Goal: Task Accomplishment & Management: Manage account settings

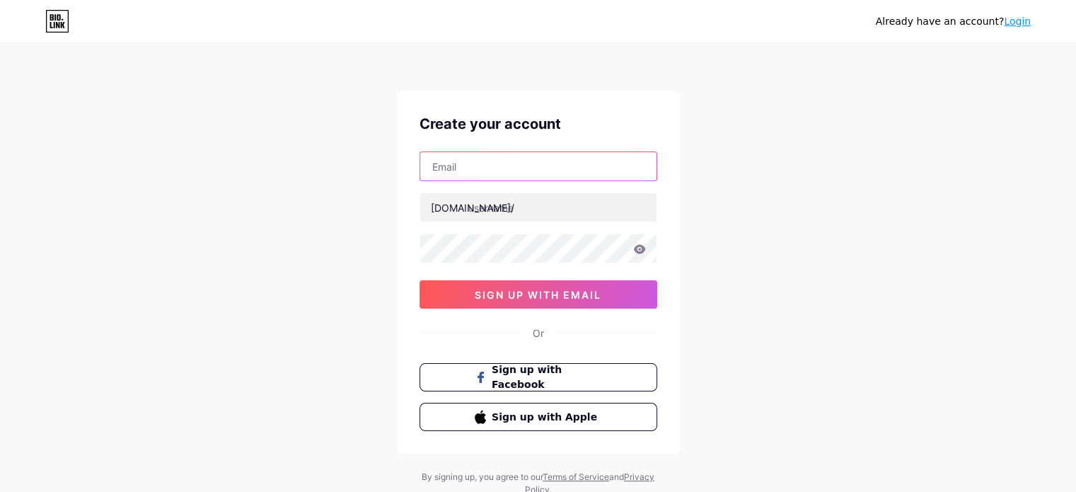
click at [451, 162] on input "text" at bounding box center [538, 166] width 236 height 28
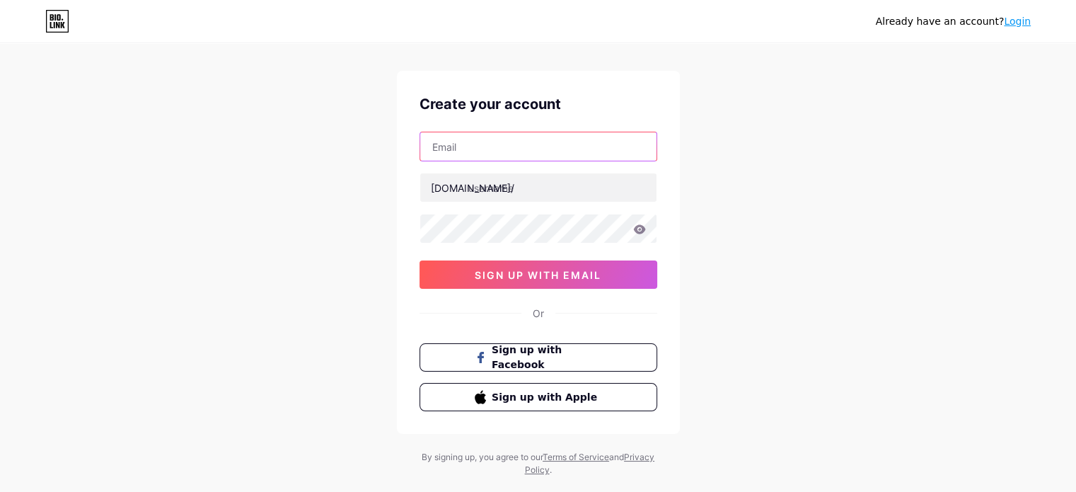
scroll to position [48, 0]
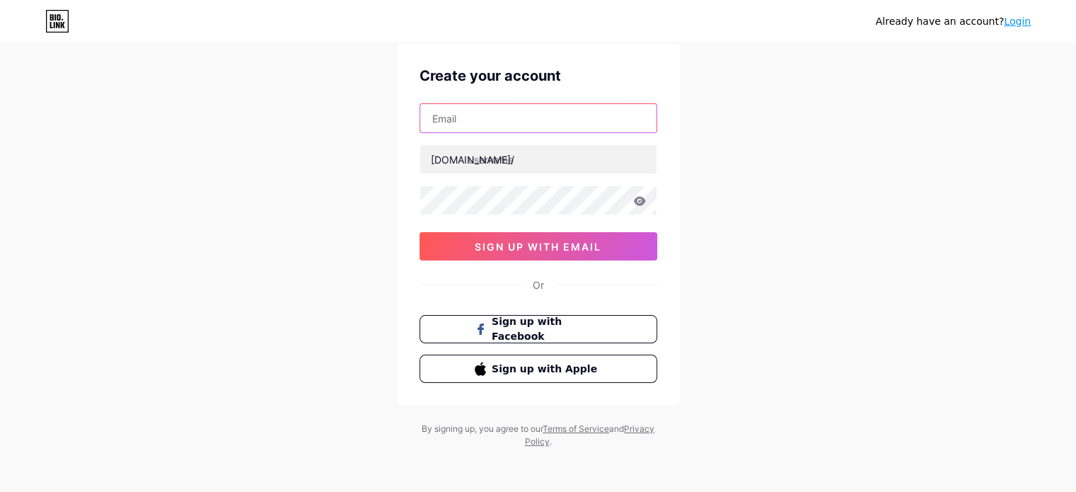
click at [444, 115] on input "text" at bounding box center [538, 118] width 236 height 28
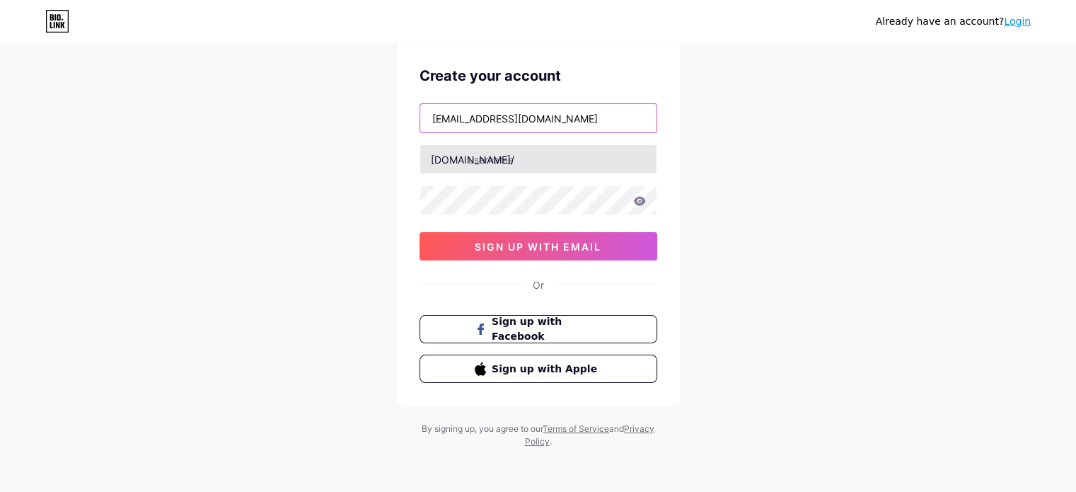
type input "[EMAIL_ADDRESS][DOMAIN_NAME]"
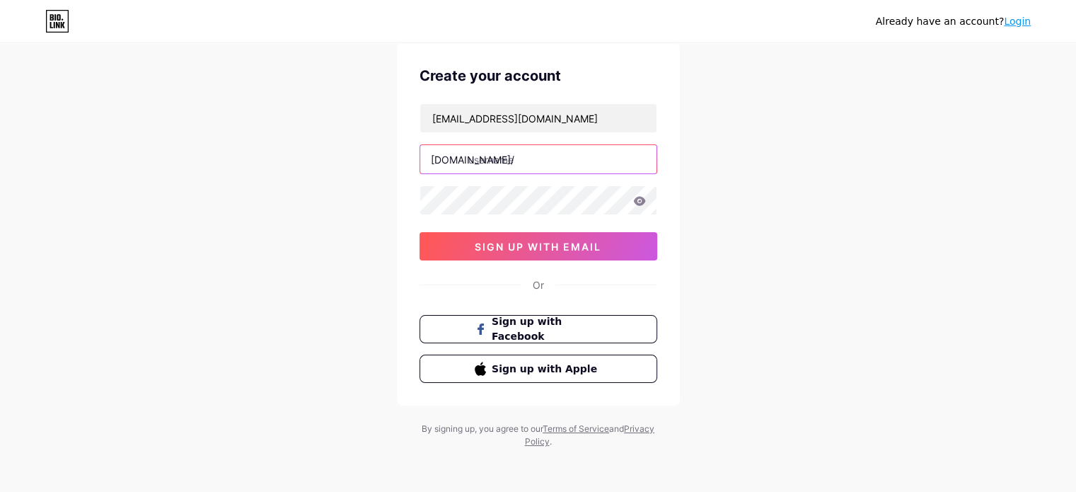
click at [480, 171] on input "text" at bounding box center [538, 159] width 236 height 28
type input "bcrp"
click at [637, 197] on icon at bounding box center [639, 200] width 12 height 9
click at [634, 196] on icon at bounding box center [639, 202] width 14 height 14
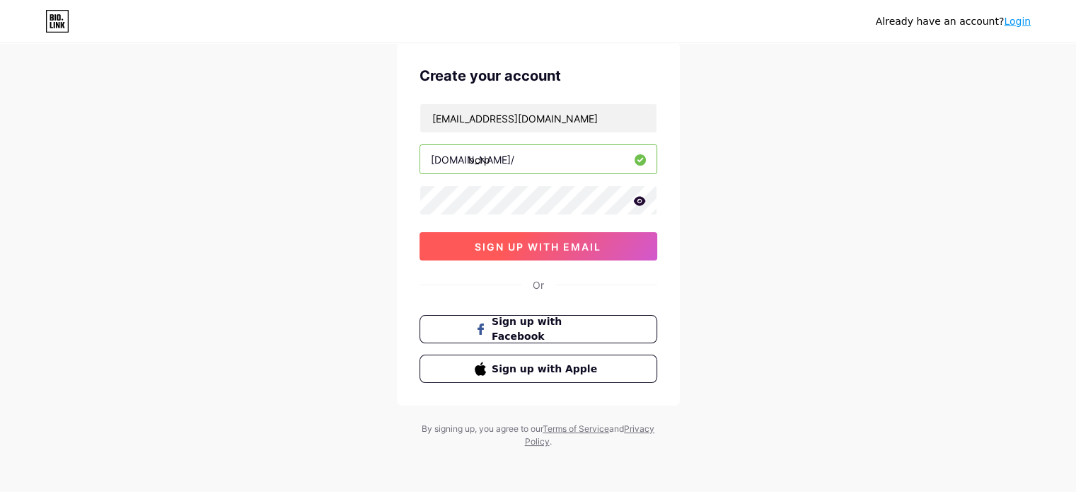
click at [600, 232] on button "sign up with email" at bounding box center [539, 246] width 238 height 28
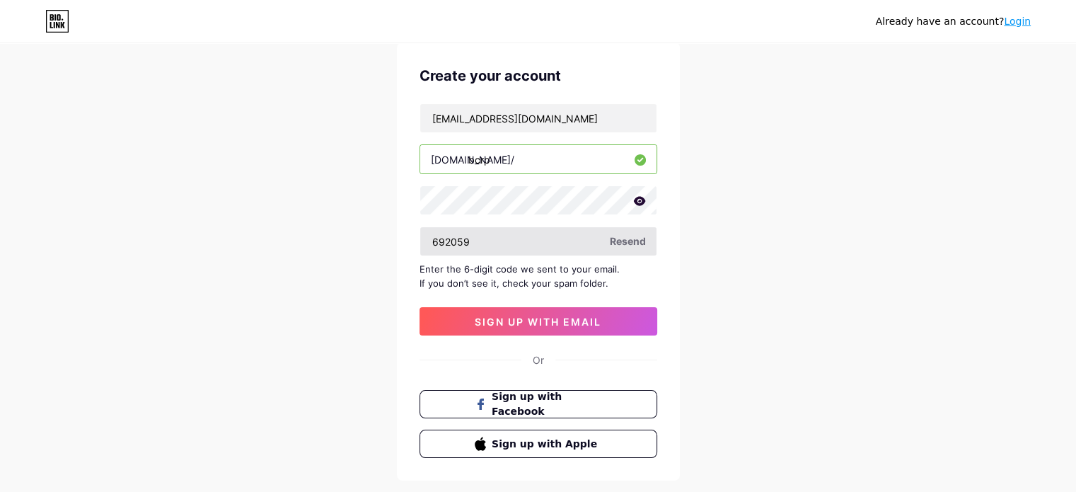
type input "692059"
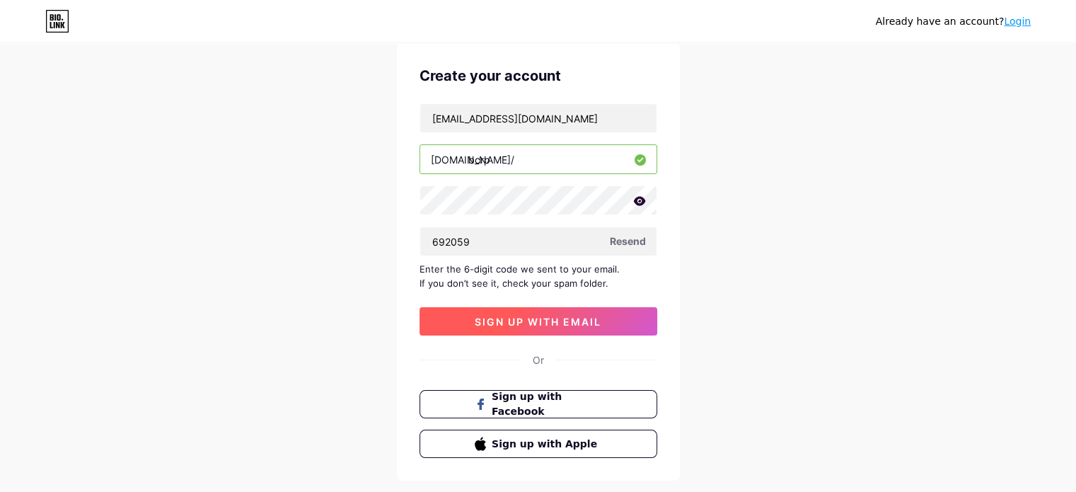
click at [546, 316] on span "sign up with email" at bounding box center [538, 322] width 127 height 12
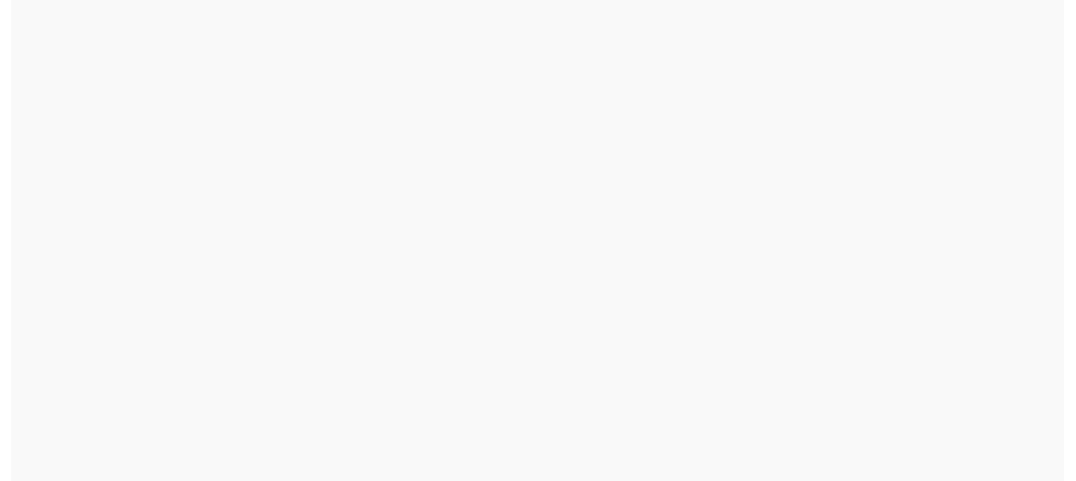
scroll to position [0, 0]
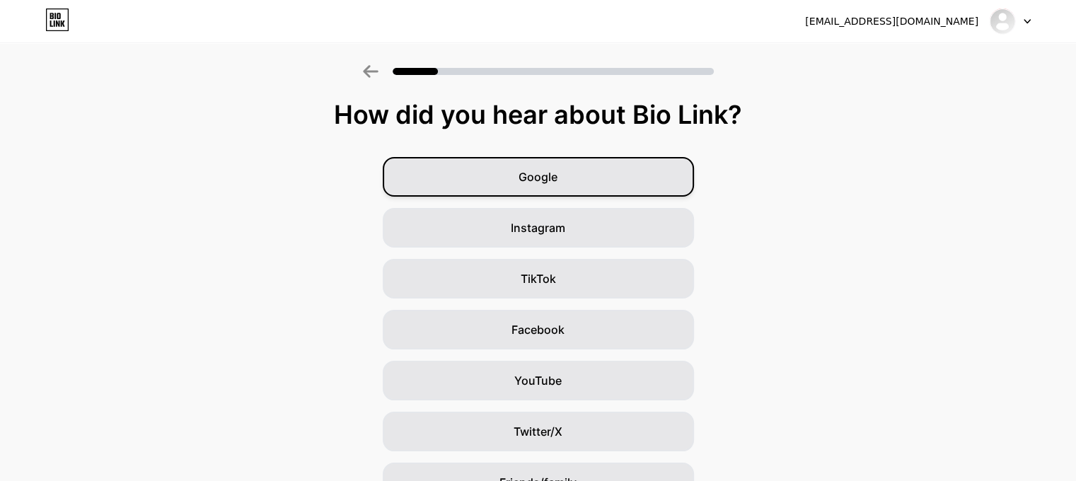
click at [572, 192] on div "Google" at bounding box center [538, 177] width 311 height 40
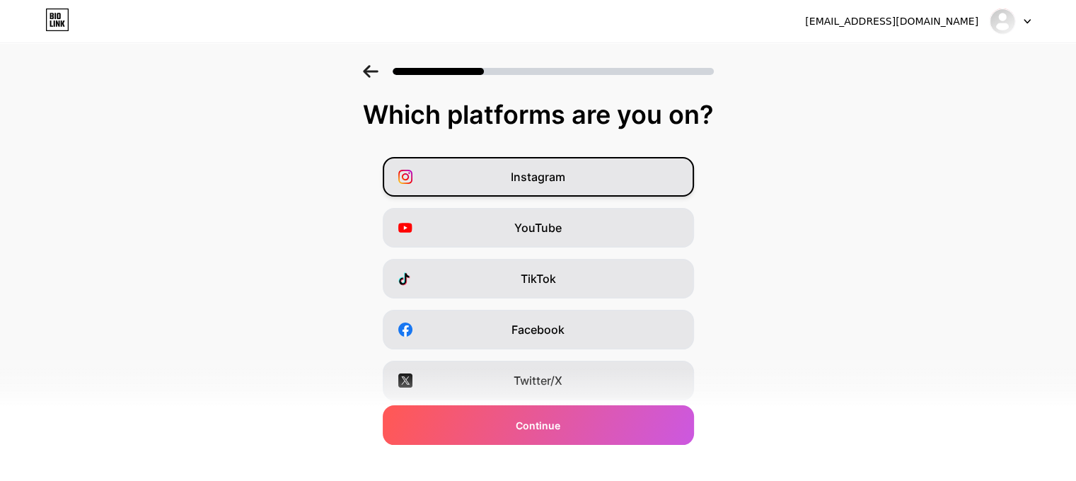
click at [583, 181] on div "Instagram" at bounding box center [538, 177] width 311 height 40
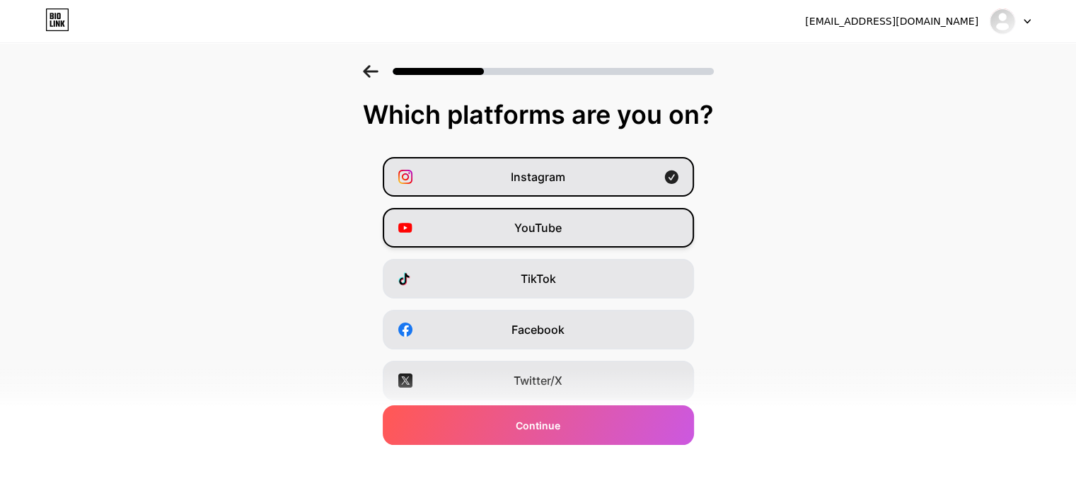
click at [575, 214] on div "YouTube" at bounding box center [538, 228] width 311 height 40
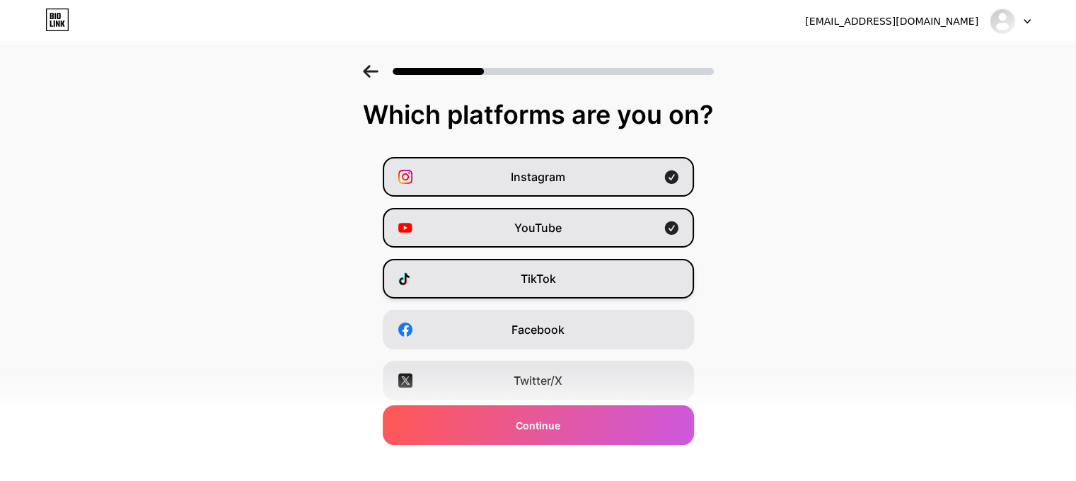
click at [600, 270] on div "TikTok" at bounding box center [538, 279] width 311 height 40
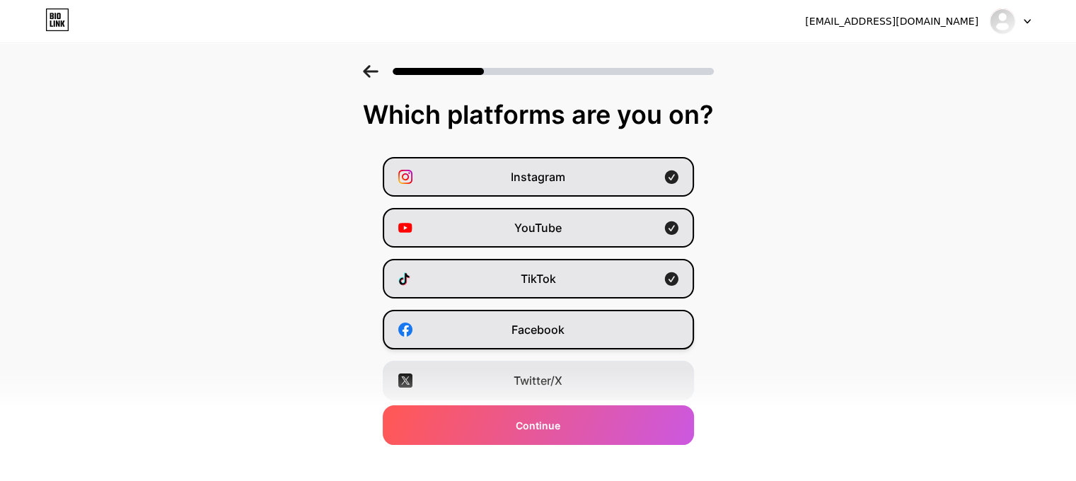
click at [591, 328] on div "Facebook" at bounding box center [538, 330] width 311 height 40
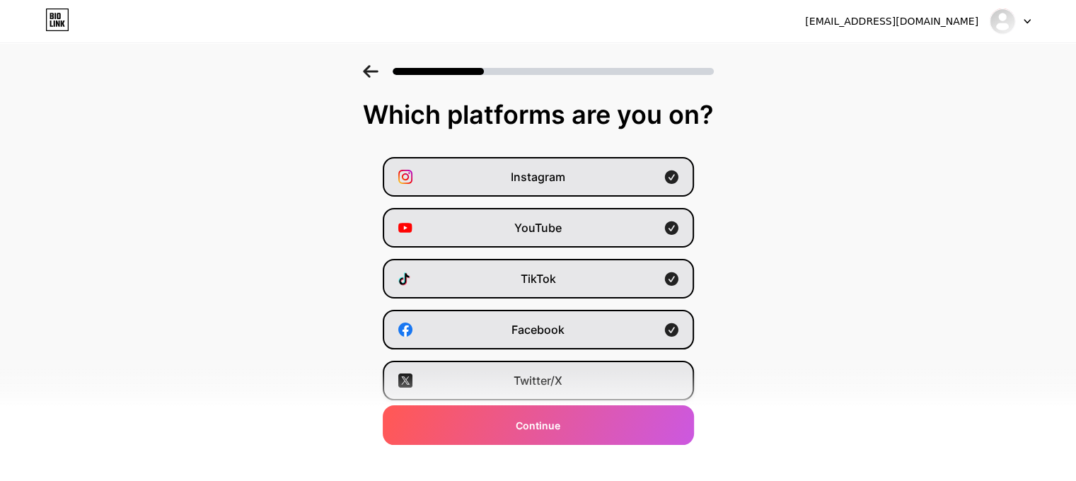
click at [600, 374] on div "Twitter/X" at bounding box center [538, 381] width 311 height 40
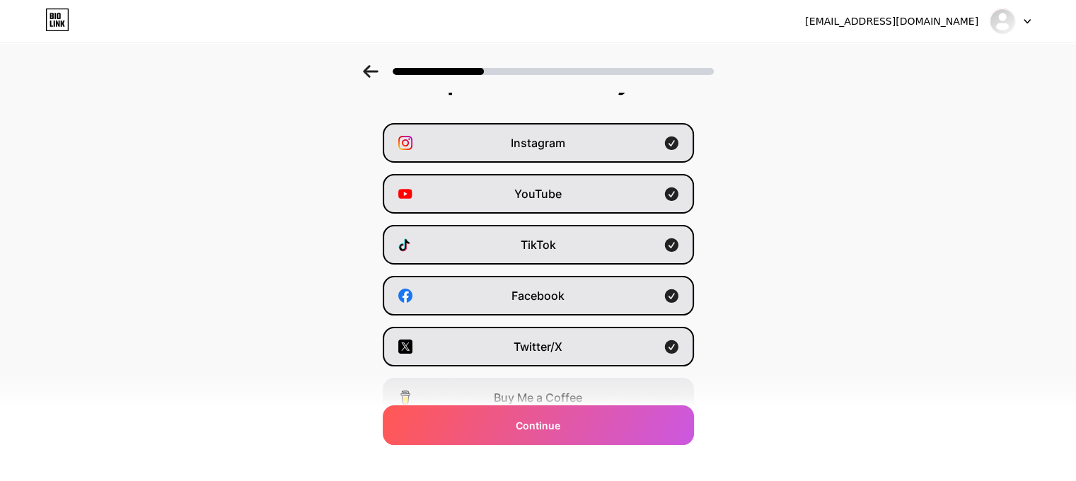
scroll to position [200, 0]
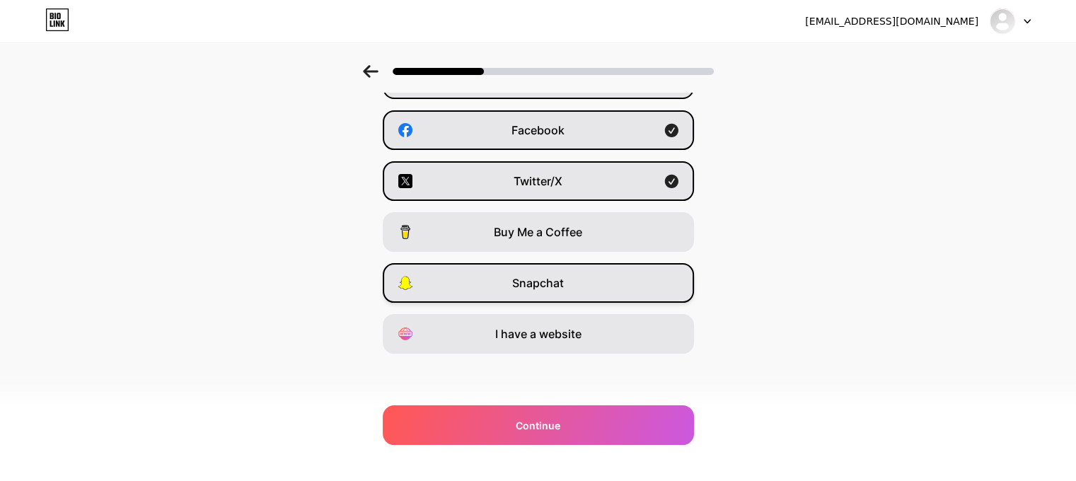
click at [597, 282] on div "Snapchat" at bounding box center [538, 283] width 311 height 40
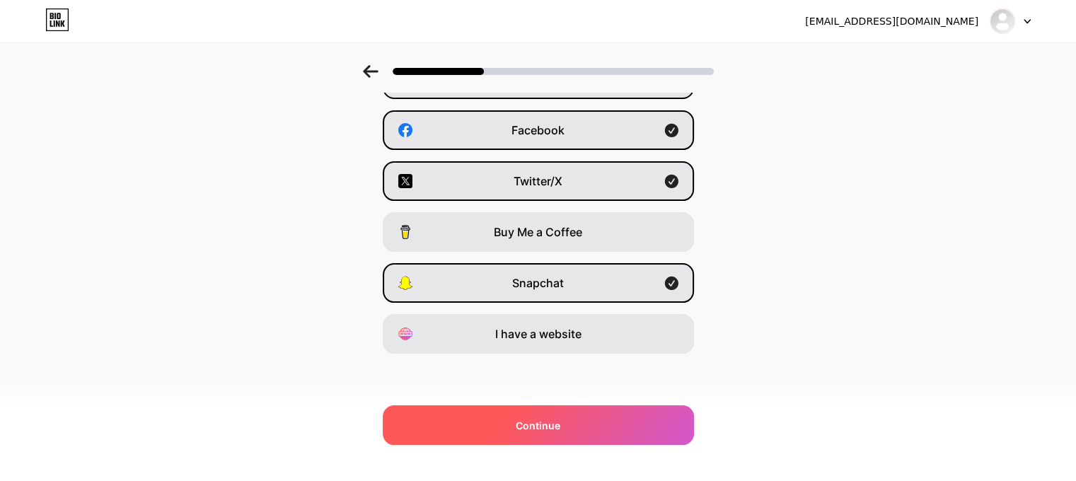
click at [607, 417] on div "Continue" at bounding box center [538, 425] width 311 height 40
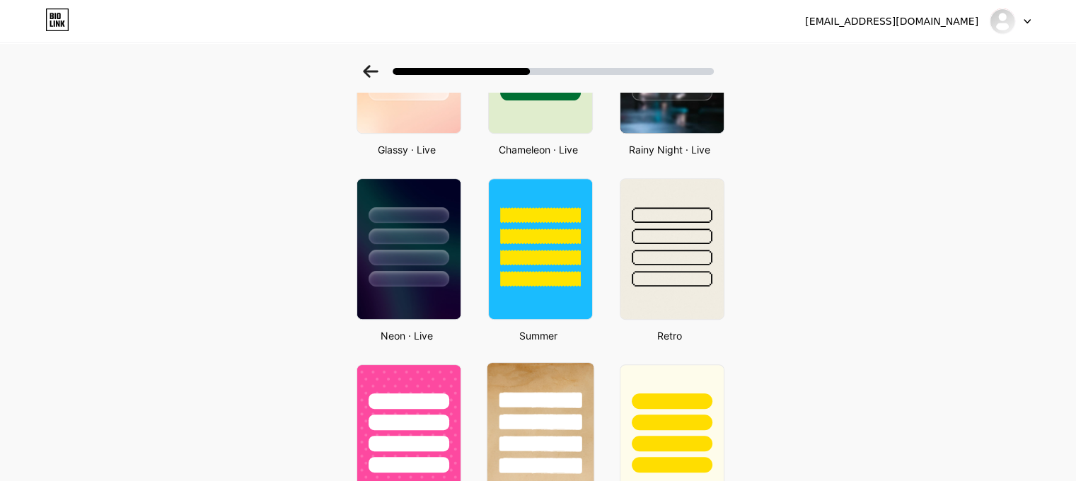
scroll to position [634, 0]
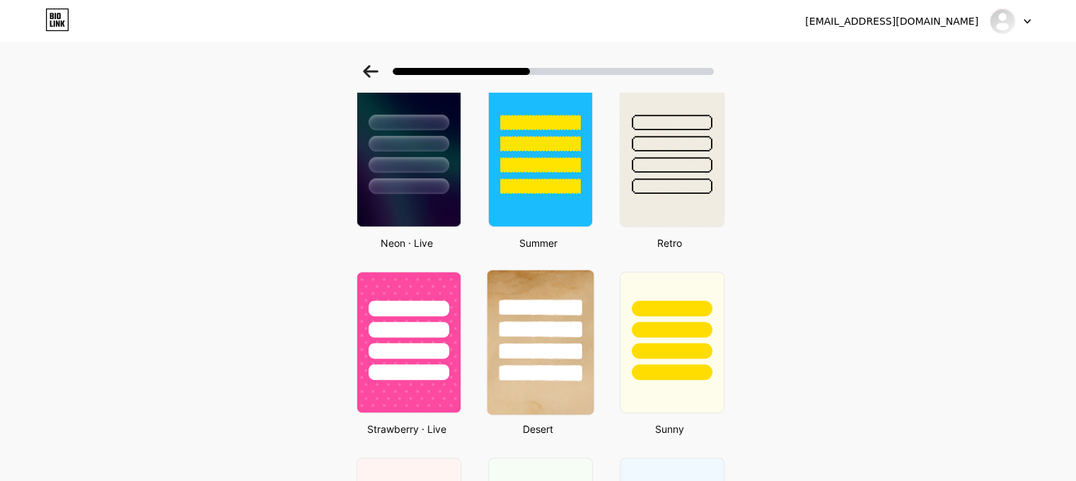
click at [551, 345] on div at bounding box center [540, 351] width 83 height 16
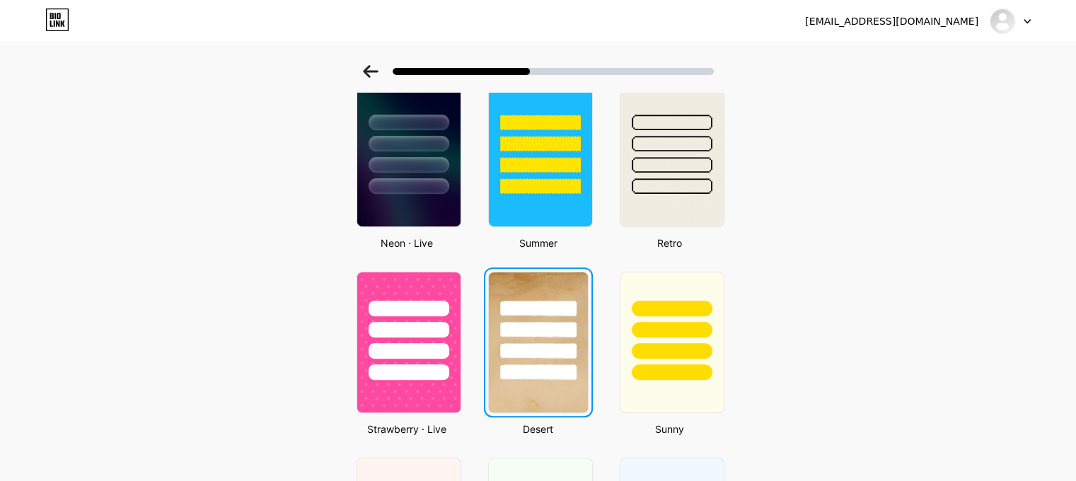
scroll to position [0, 0]
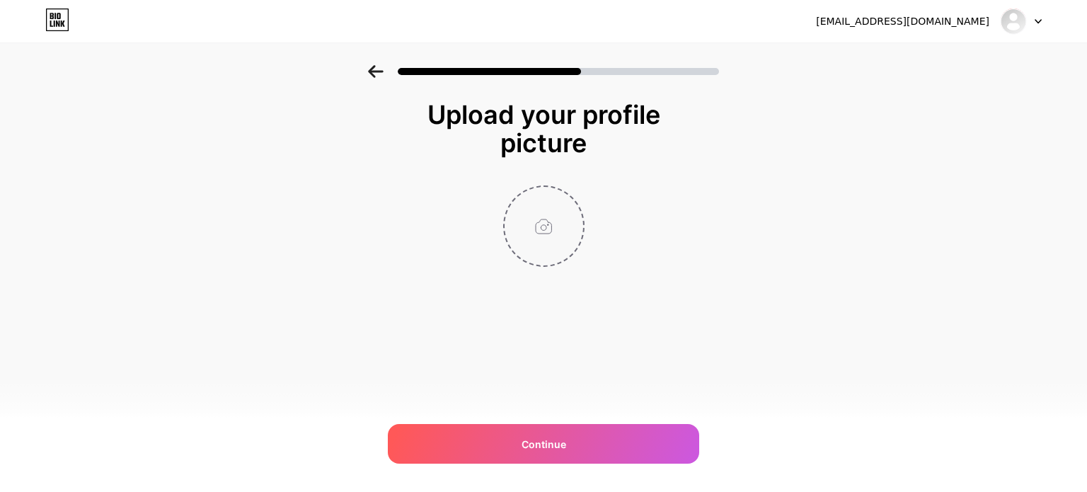
click at [555, 234] on input "file" at bounding box center [544, 226] width 79 height 79
type input "C:\fakepath\mylogo.png"
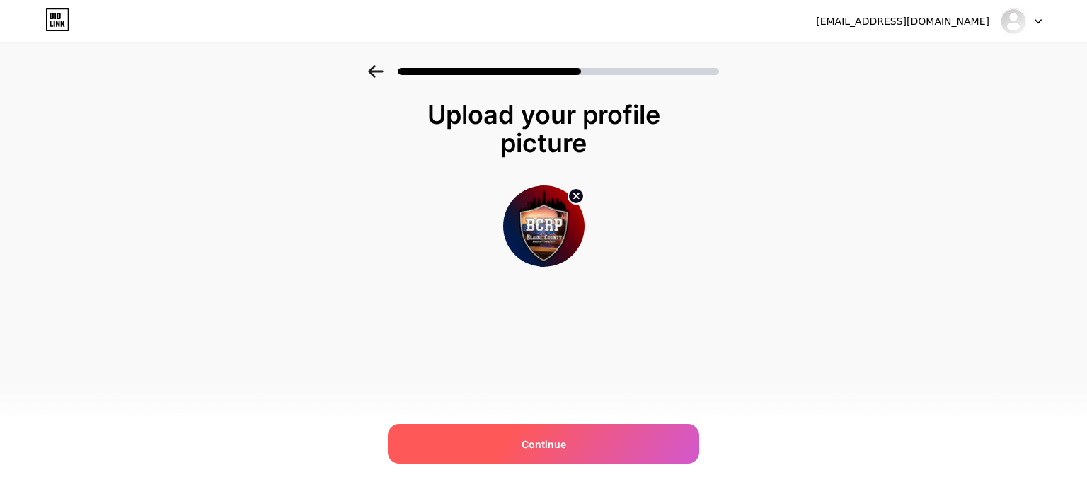
click at [505, 433] on div "Continue" at bounding box center [543, 444] width 311 height 40
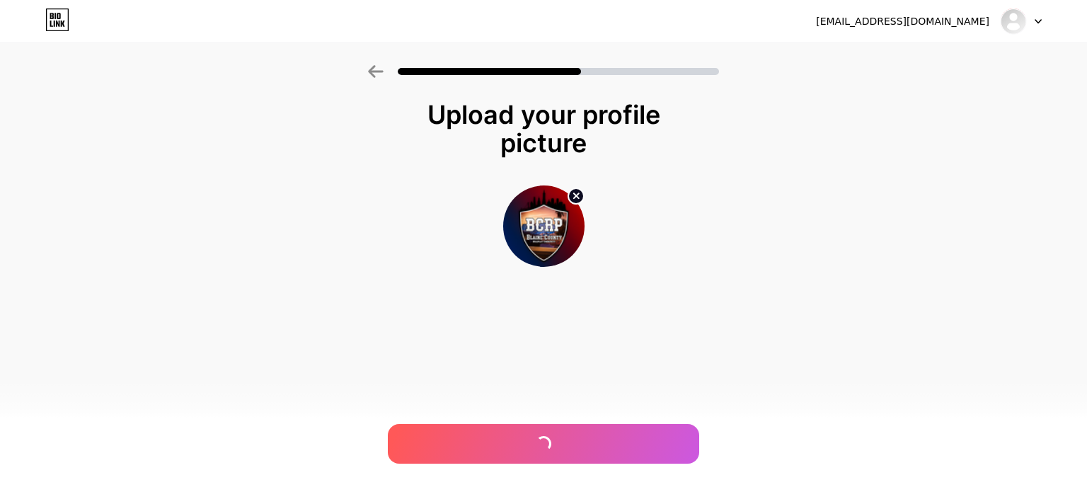
click at [705, 407] on div "bcrpfivem@aol.com Logout Link Copied Upload your profile picture" at bounding box center [543, 246] width 1087 height 492
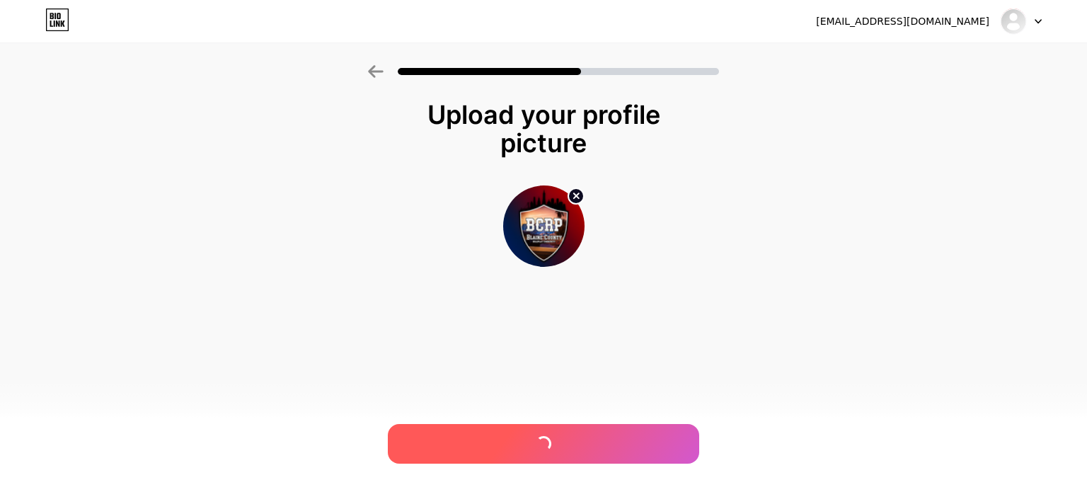
click at [538, 439] on span at bounding box center [544, 444] width 16 height 16
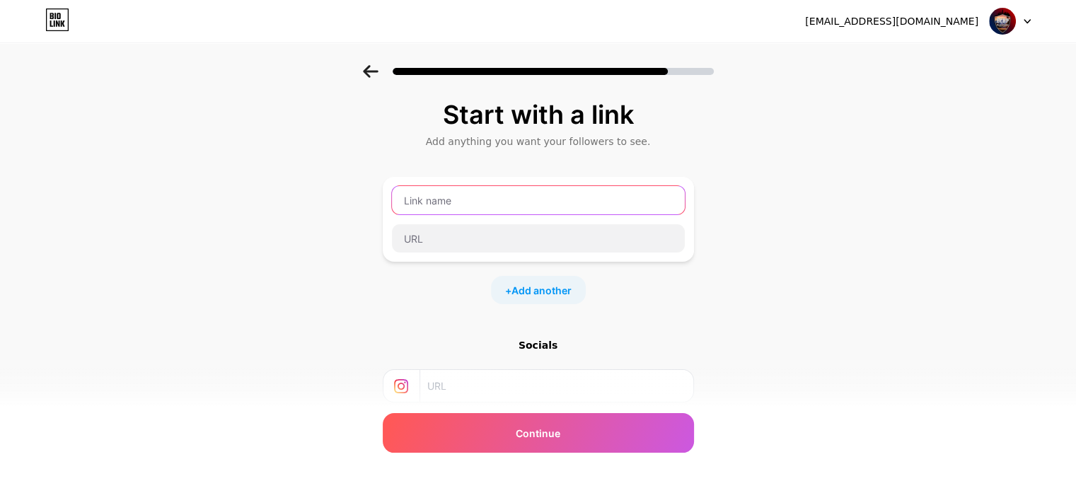
click at [470, 201] on input "text" at bounding box center [538, 200] width 293 height 28
type input "instagram"
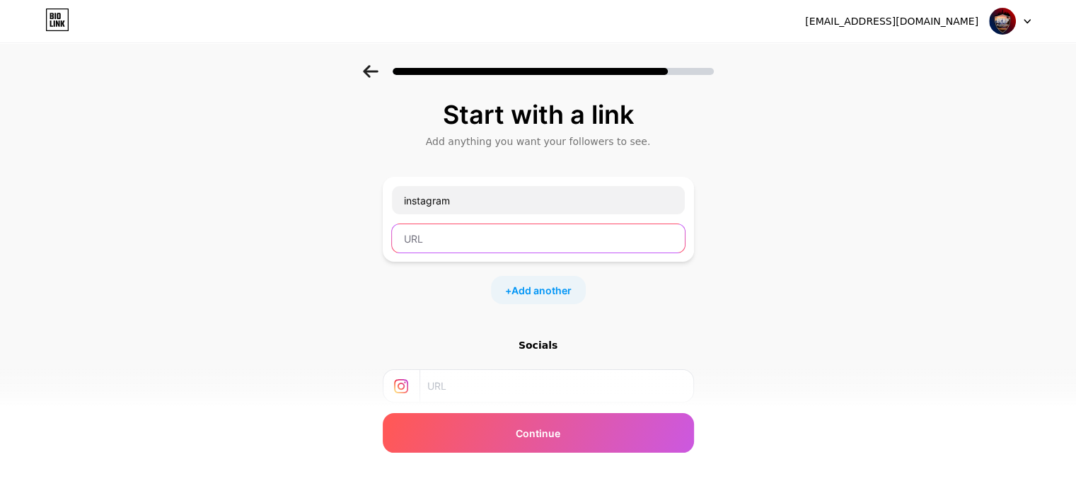
click at [427, 232] on input "text" at bounding box center [538, 238] width 293 height 28
paste input "https://www.instagram.com/bcfivem/"
drag, startPoint x: 601, startPoint y: 241, endPoint x: 359, endPoint y: 271, distance: 243.8
click at [359, 271] on div "Start with a link Add anything you want your followers to see. instagram https:…" at bounding box center [538, 313] width 1076 height 497
type input "\"
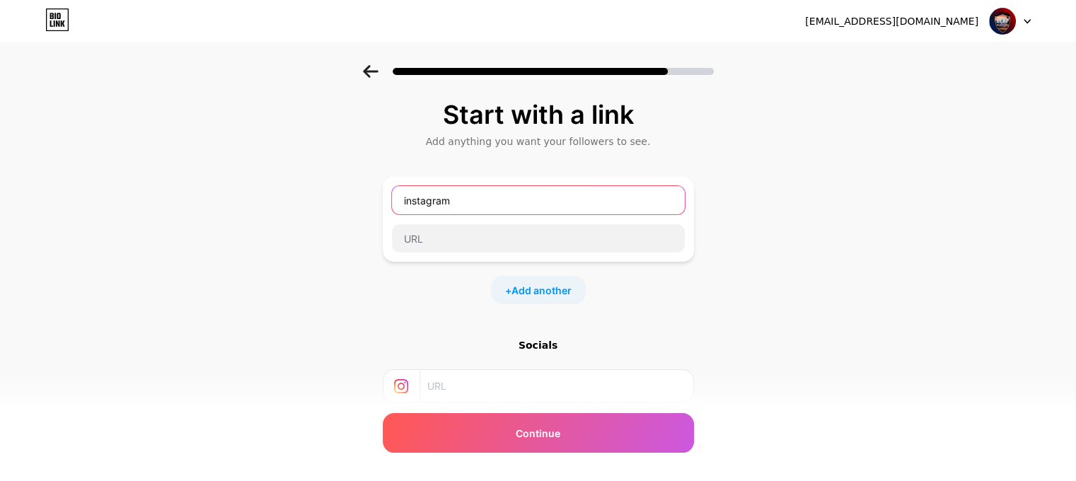
click at [495, 212] on div "instagram" at bounding box center [538, 200] width 294 height 30
drag, startPoint x: 465, startPoint y: 206, endPoint x: 332, endPoint y: 183, distance: 135.1
click at [332, 183] on div "Start with a link Add anything you want your followers to see. instagram + Add …" at bounding box center [538, 313] width 1076 height 497
type input "discord"
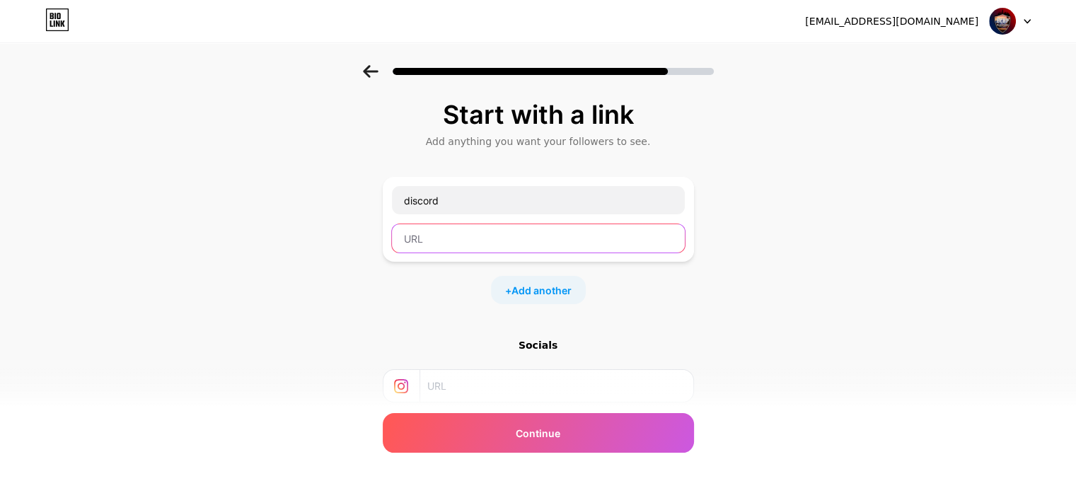
click at [444, 240] on input "text" at bounding box center [538, 238] width 293 height 28
paste input "[URL][DOMAIN_NAME]"
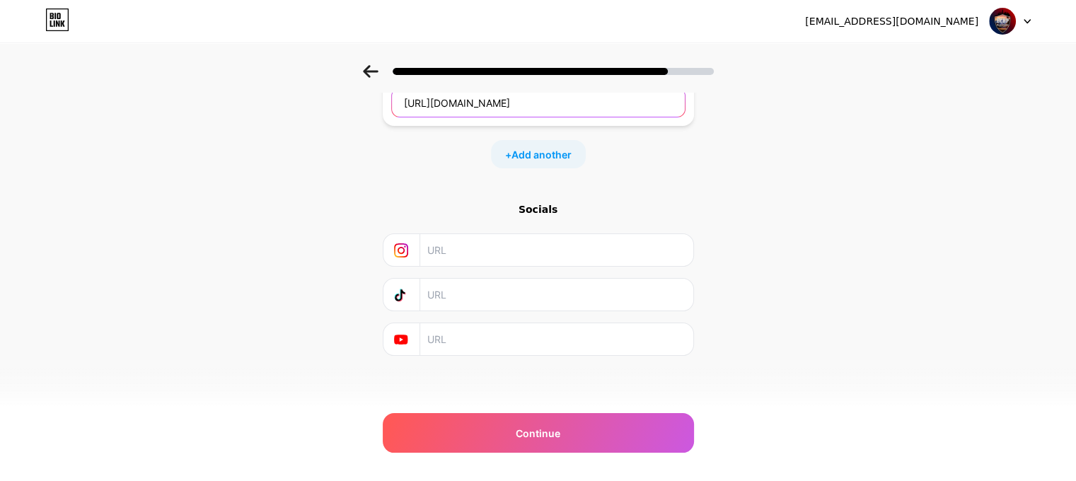
scroll to position [136, 0]
type input "[URL][DOMAIN_NAME]"
click at [450, 255] on input "text" at bounding box center [555, 250] width 257 height 32
paste input "https://www.instagram.com/bcfivem/"
type input "https://www.instagram.com/bcfivem/"
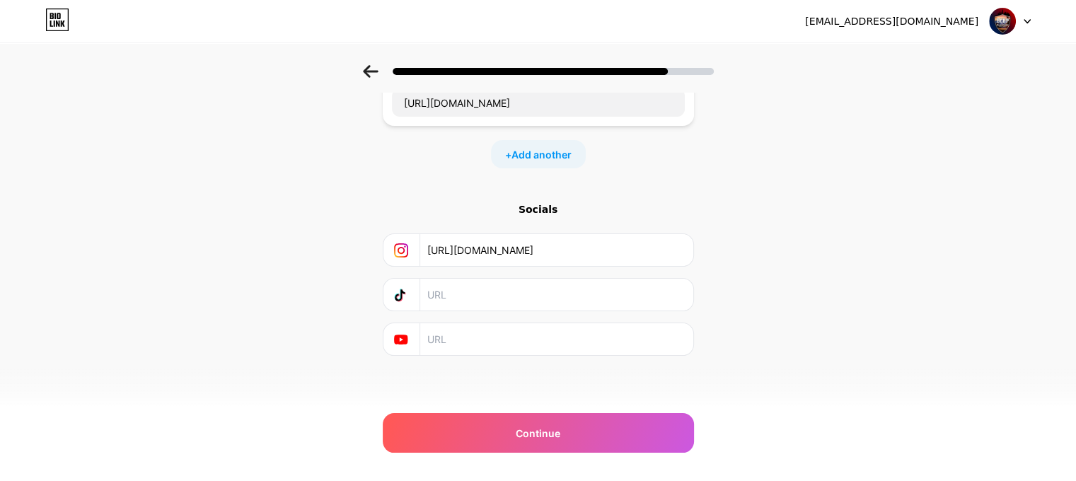
click at [454, 290] on input "text" at bounding box center [555, 295] width 257 height 32
paste input "https://www.tiktok.com/@bcrp46?_t=ZS-8zjtVLapLh1&_r=1"
type input "https://www.tiktok.com/@bcrp46?_t=ZS-8zjtVLapLh1&_r=1"
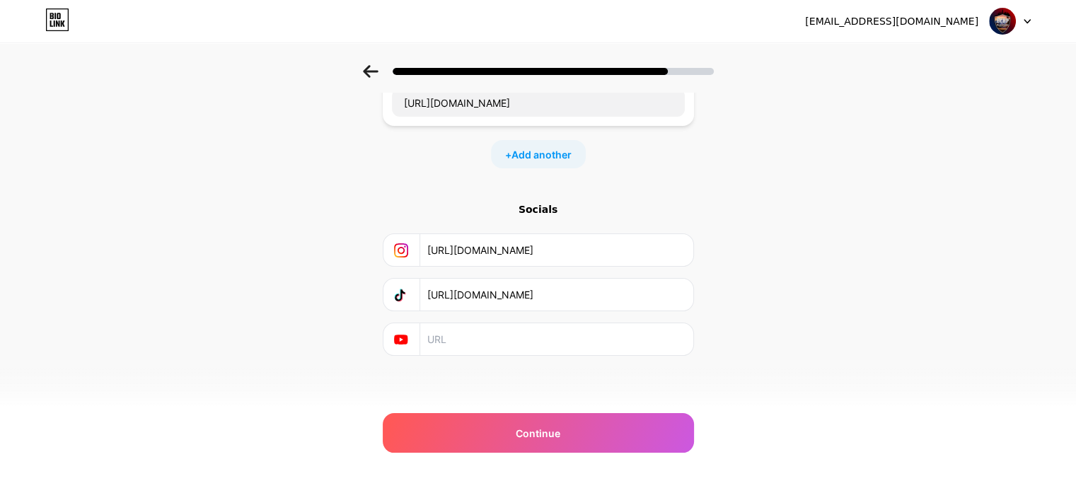
click at [442, 338] on input "text" at bounding box center [555, 339] width 257 height 32
click at [437, 330] on input "text" at bounding box center [555, 339] width 257 height 32
paste input "[URL][DOMAIN_NAME]"
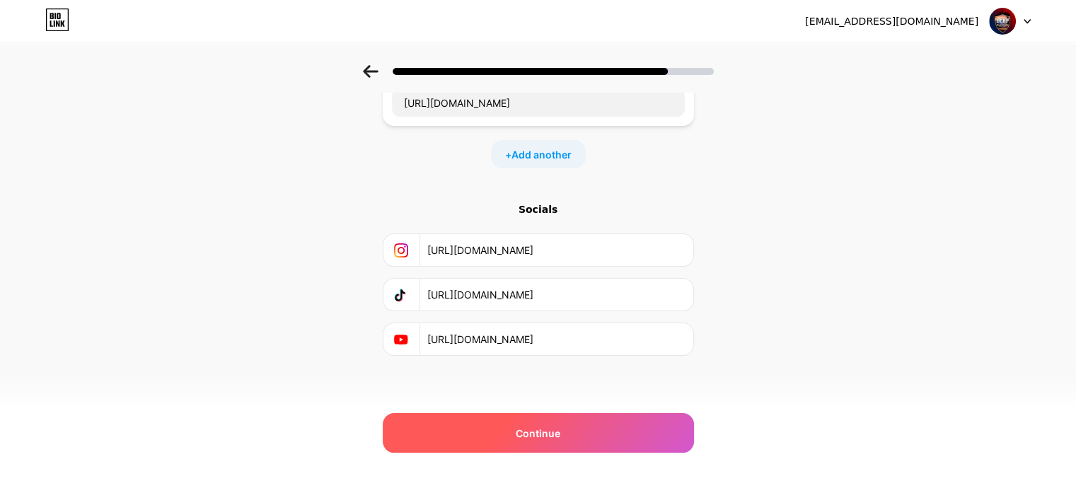
type input "[URL][DOMAIN_NAME]"
drag, startPoint x: 503, startPoint y: 432, endPoint x: 496, endPoint y: 426, distance: 9.5
click at [500, 430] on div "Continue" at bounding box center [538, 433] width 311 height 40
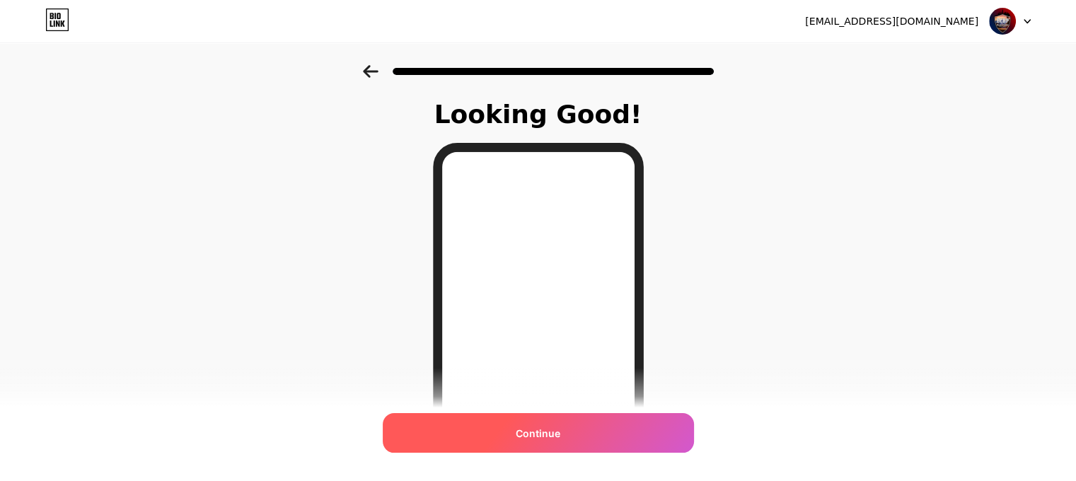
click at [590, 432] on div "Continue" at bounding box center [538, 433] width 311 height 40
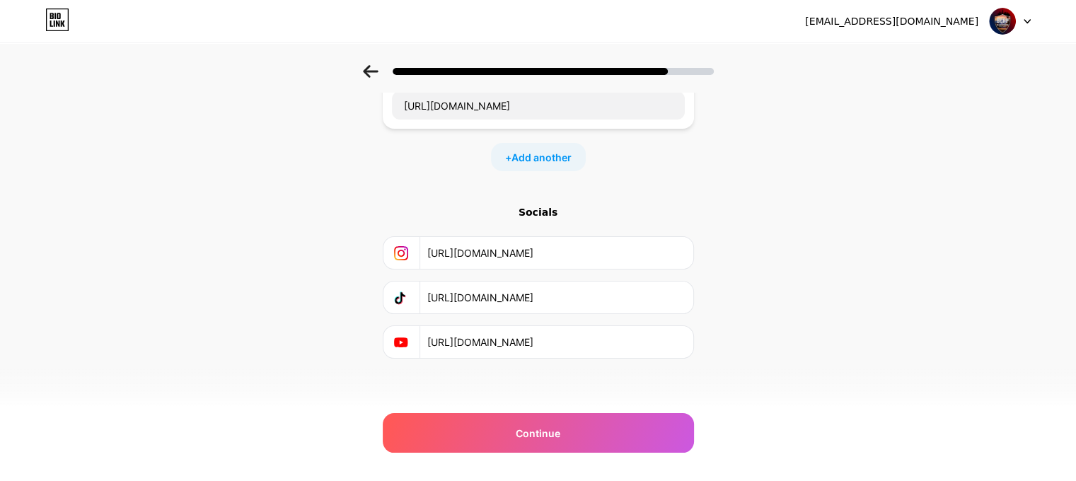
scroll to position [136, 0]
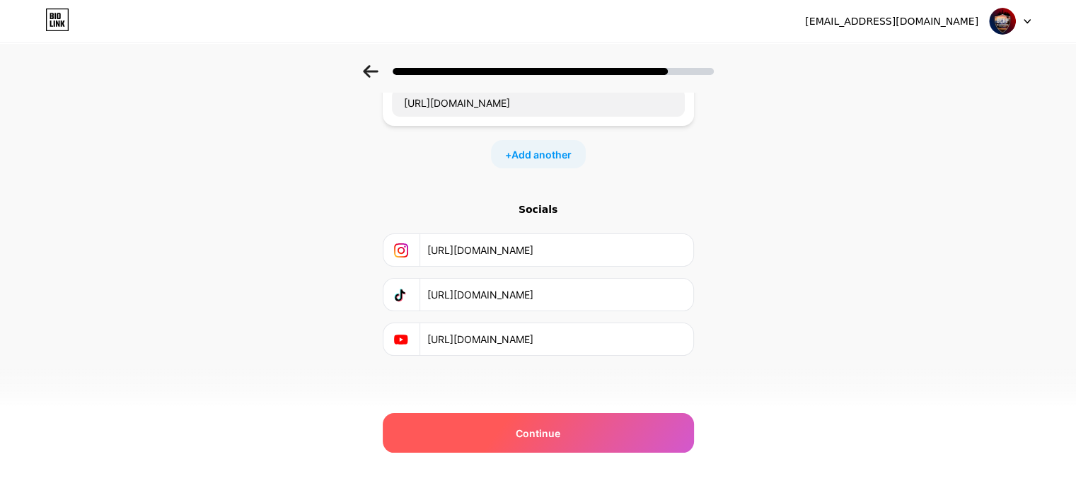
click at [538, 441] on div "Continue" at bounding box center [538, 433] width 311 height 40
click at [589, 436] on div "Continue" at bounding box center [538, 433] width 311 height 40
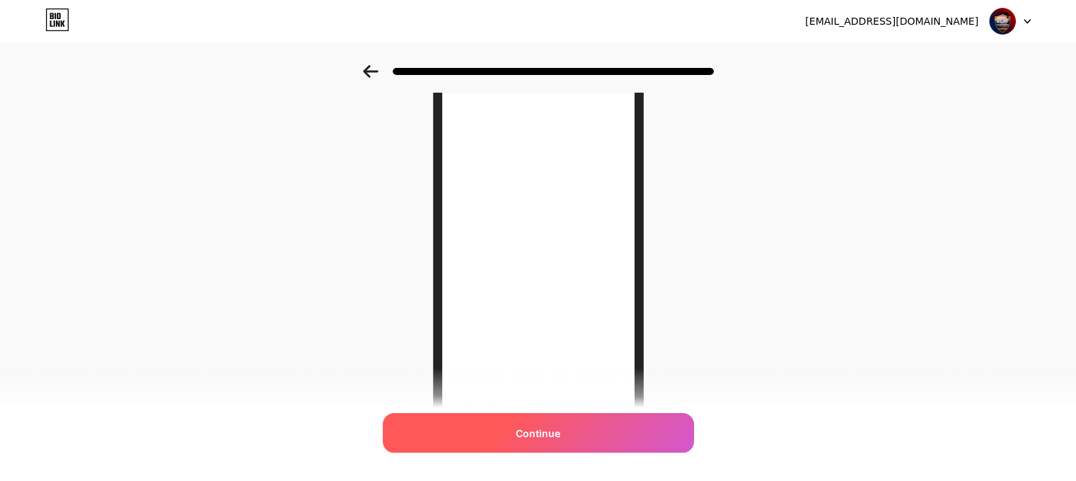
scroll to position [142, 0]
click at [589, 422] on div "Continue" at bounding box center [538, 433] width 311 height 40
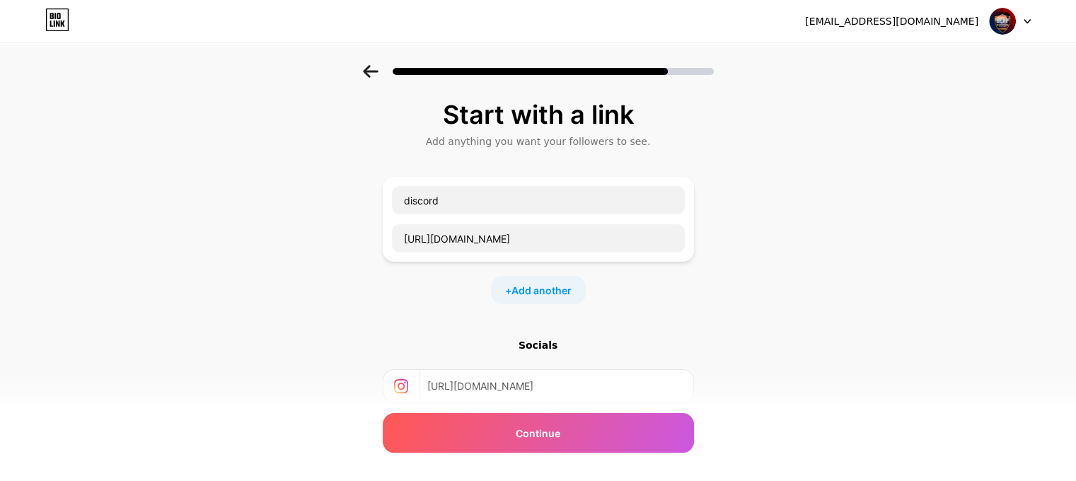
click at [670, 65] on div at bounding box center [538, 67] width 1076 height 50
drag, startPoint x: 1064, startPoint y: 42, endPoint x: 1061, endPoint y: 33, distance: 10.5
click at [1067, 42] on div "bcrpfivem@aol.com Logout" at bounding box center [538, 21] width 1076 height 42
click at [1032, 22] on div "bcrpfivem@aol.com Logout" at bounding box center [538, 20] width 1076 height 25
click at [1027, 17] on div at bounding box center [1010, 20] width 41 height 25
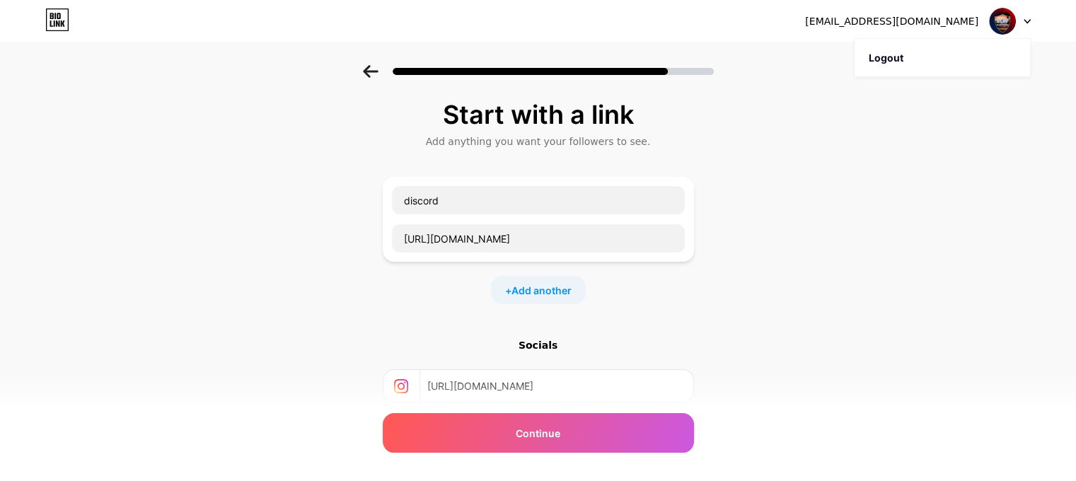
click at [754, 71] on div at bounding box center [538, 67] width 1076 height 50
click at [672, 69] on div at bounding box center [553, 71] width 321 height 7
drag, startPoint x: 577, startPoint y: 236, endPoint x: 352, endPoint y: 240, distance: 225.0
click at [352, 240] on div "Start with a link Add anything you want your followers to see. discord https://…" at bounding box center [538, 313] width 1076 height 497
click at [620, 311] on div "Start with a link Add anything you want your followers to see. discord https://…" at bounding box center [538, 295] width 311 height 391
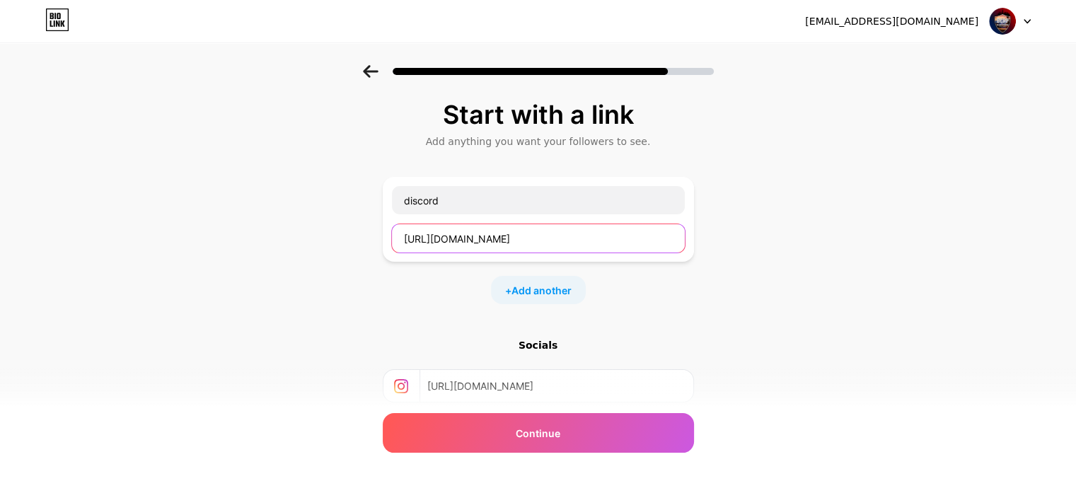
drag, startPoint x: 616, startPoint y: 234, endPoint x: 323, endPoint y: 242, distance: 293.8
click at [323, 241] on div "Start with a link Add anything you want your followers to see. discord https://…" at bounding box center [538, 313] width 1076 height 497
drag, startPoint x: 490, startPoint y: 178, endPoint x: 382, endPoint y: 197, distance: 109.1
click at [382, 197] on div "Start with a link Add anything you want your followers to see. discord + Add an…" at bounding box center [538, 313] width 1076 height 497
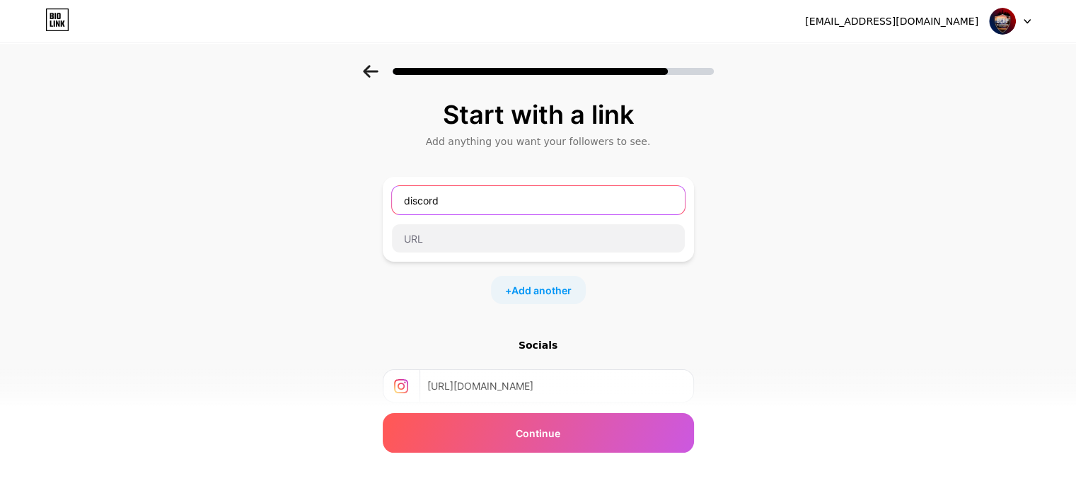
drag, startPoint x: 461, startPoint y: 193, endPoint x: 340, endPoint y: 172, distance: 123.5
click at [340, 175] on div "Start with a link Add anything you want your followers to see. discord + Add an…" at bounding box center [538, 313] width 1076 height 497
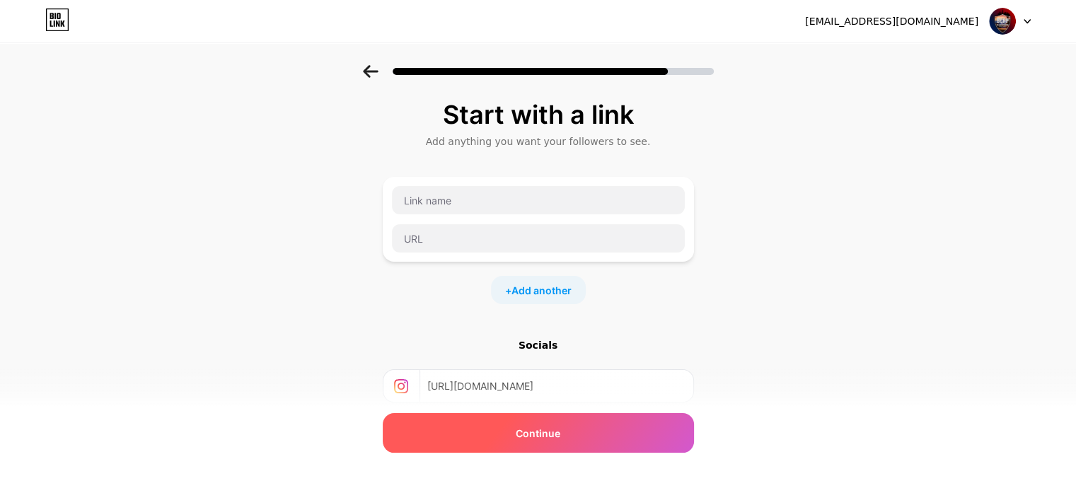
click at [427, 418] on div "Continue" at bounding box center [538, 433] width 311 height 40
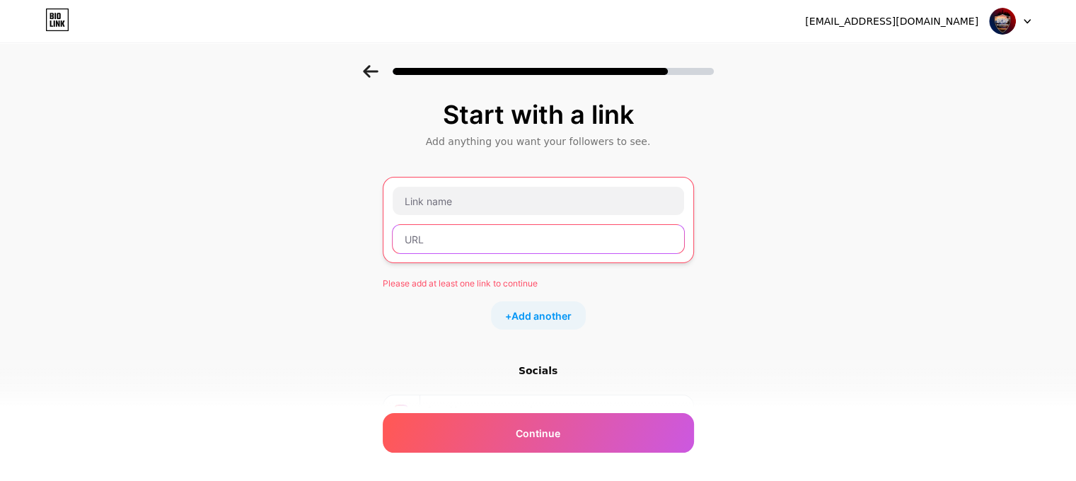
click at [447, 226] on input "text" at bounding box center [539, 239] width 292 height 28
paste input "[URL][DOMAIN_NAME]"
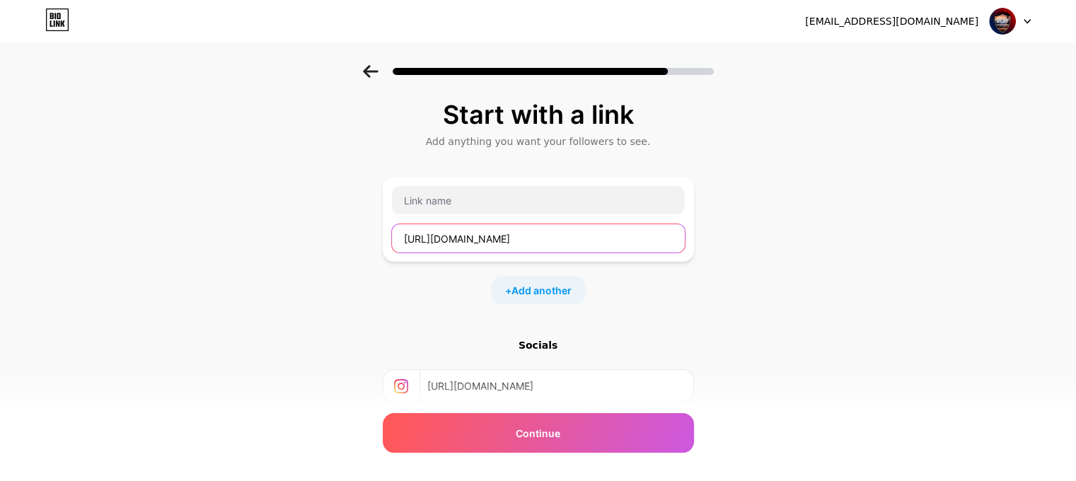
type input "[URL][DOMAIN_NAME]"
click at [552, 214] on div "[URL][DOMAIN_NAME]" at bounding box center [538, 219] width 294 height 68
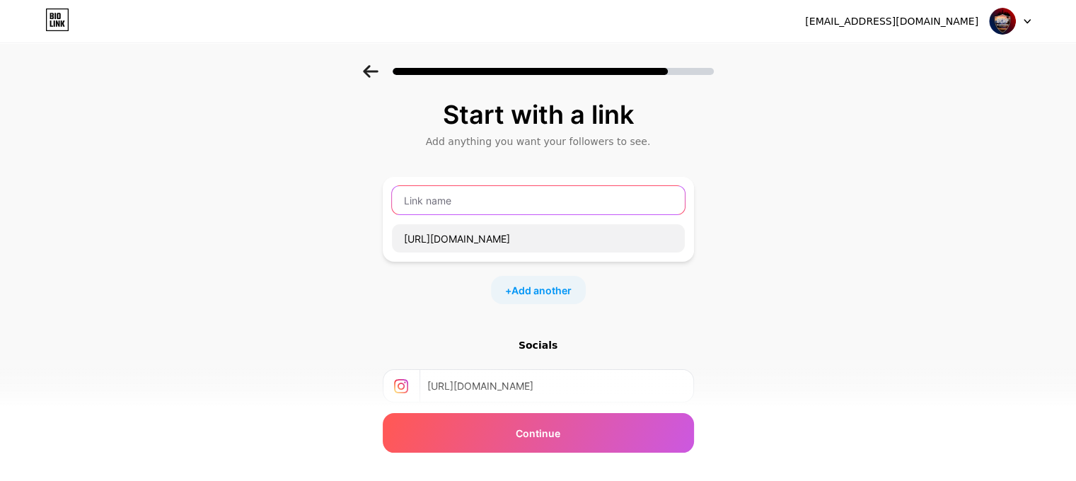
click at [546, 210] on input "text" at bounding box center [538, 200] width 293 height 28
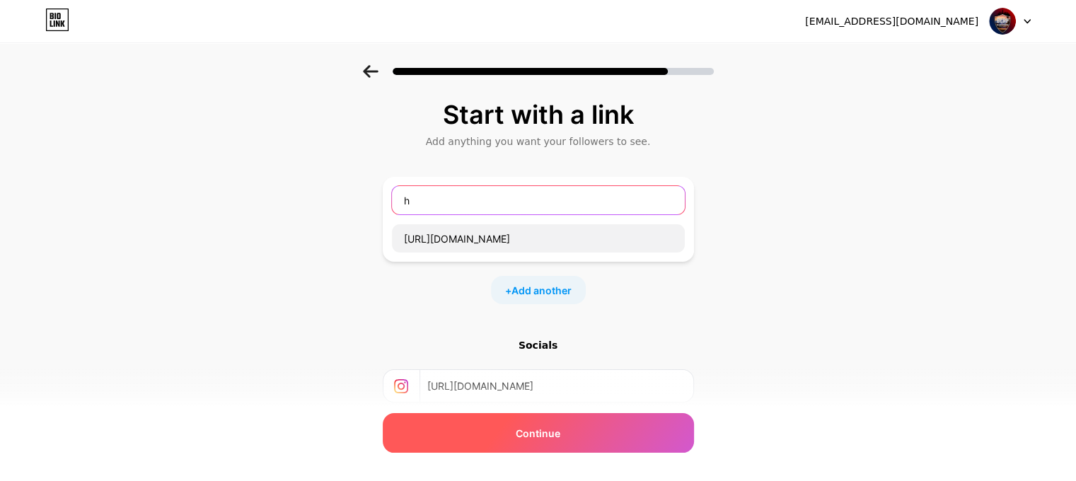
type input "h"
click at [545, 432] on span "Continue" at bounding box center [538, 433] width 45 height 15
click at [566, 446] on div "Continue" at bounding box center [538, 433] width 311 height 40
click at [610, 418] on div "Continue" at bounding box center [538, 433] width 311 height 40
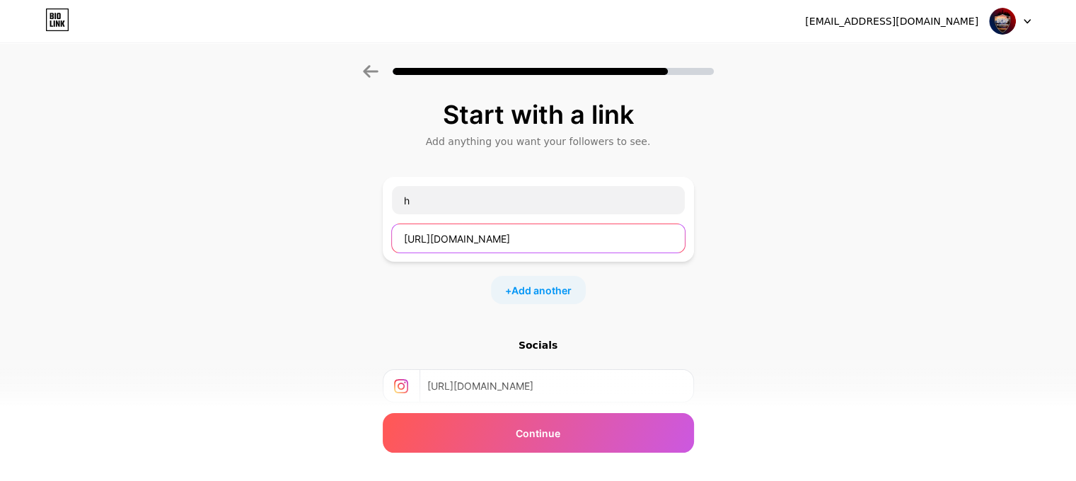
drag, startPoint x: 633, startPoint y: 241, endPoint x: 301, endPoint y: 282, distance: 334.4
click at [304, 296] on div "Start with a link Add anything you want your followers to see. h https://www.yo…" at bounding box center [538, 313] width 1076 height 497
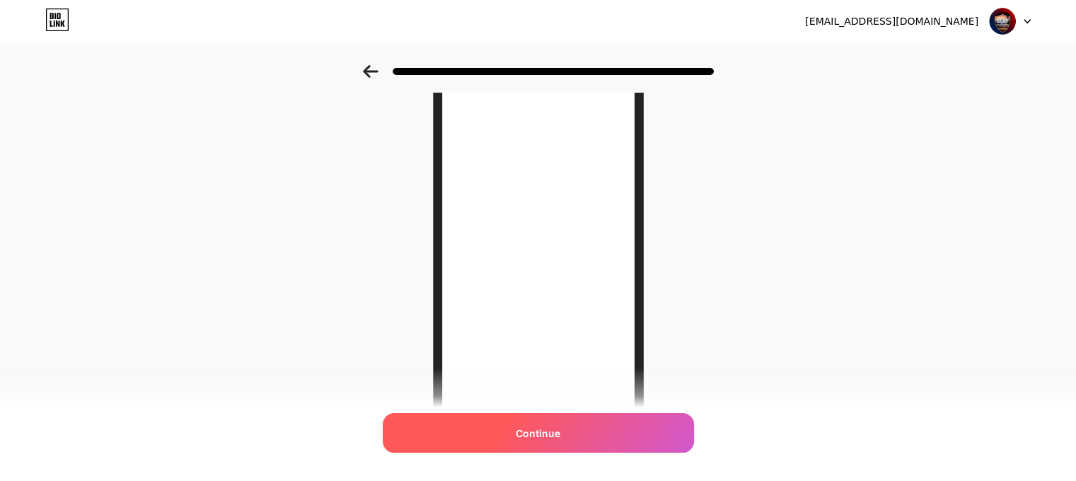
scroll to position [71, 0]
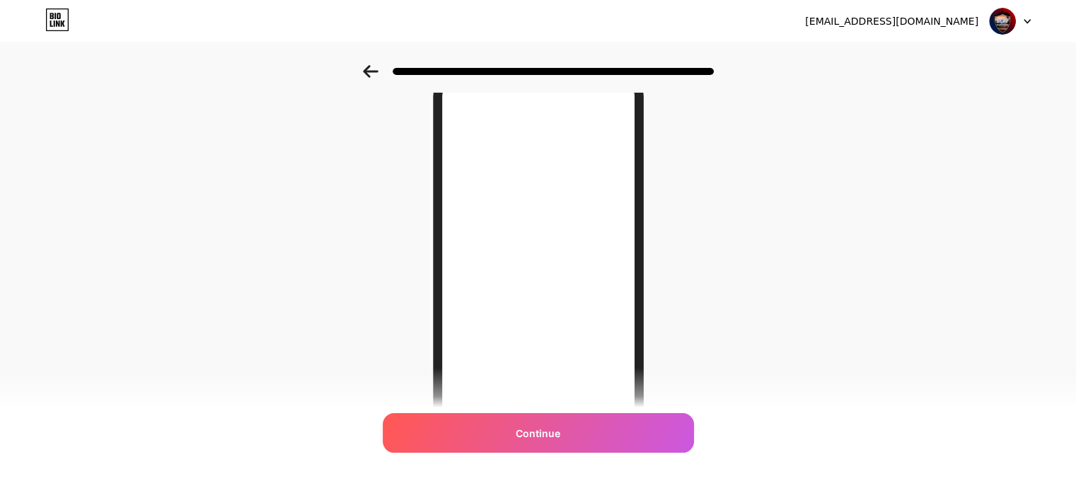
click at [373, 72] on icon at bounding box center [370, 71] width 15 height 13
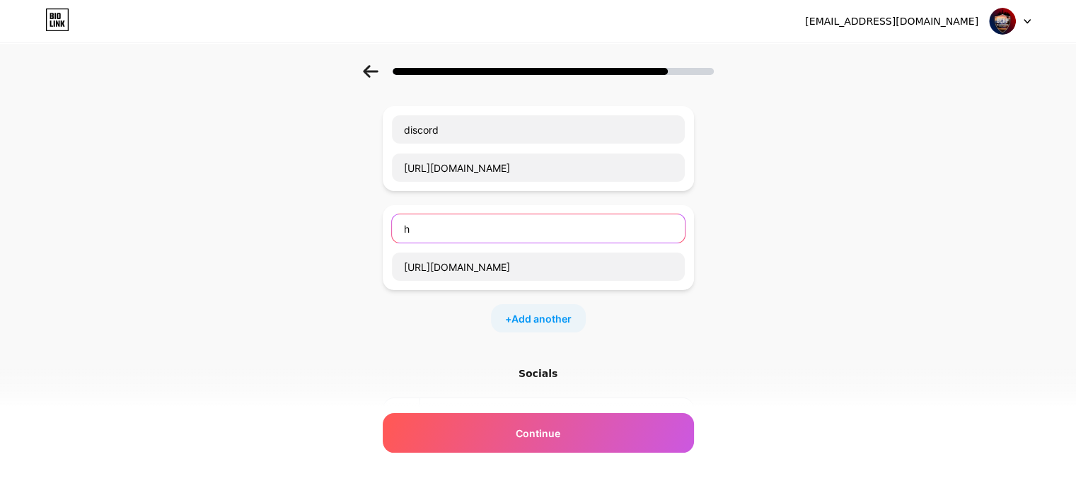
drag, startPoint x: 500, startPoint y: 236, endPoint x: 325, endPoint y: 236, distance: 174.8
click at [325, 236] on div "Start with a link Add anything you want your followers to see. discord https://…" at bounding box center [538, 292] width 1076 height 597
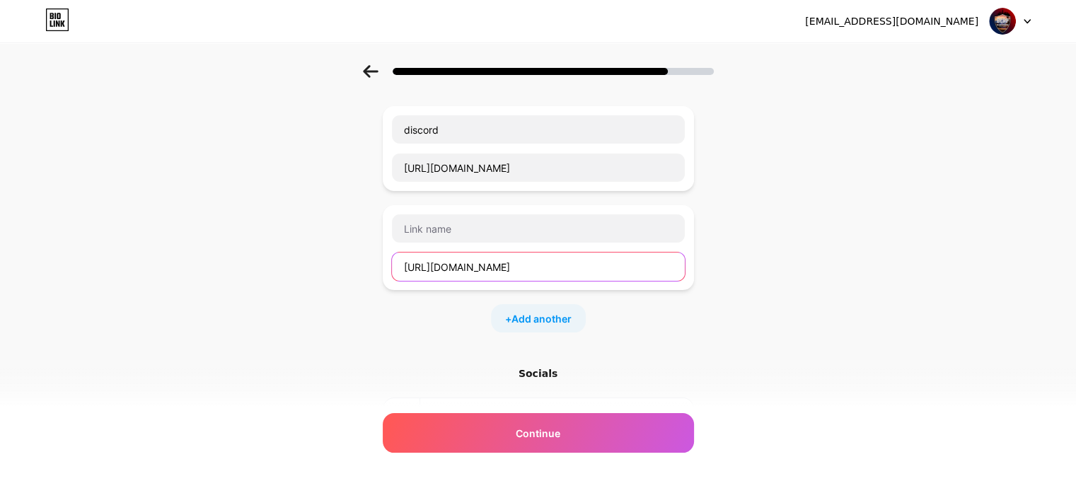
drag, startPoint x: 602, startPoint y: 263, endPoint x: 336, endPoint y: 288, distance: 267.3
click at [339, 291] on div "Start with a link Add anything you want your followers to see. discord https://…" at bounding box center [538, 292] width 1076 height 597
paste input "[DOMAIN_NAME][URL]"
type input "[DOMAIN_NAME][URL]"
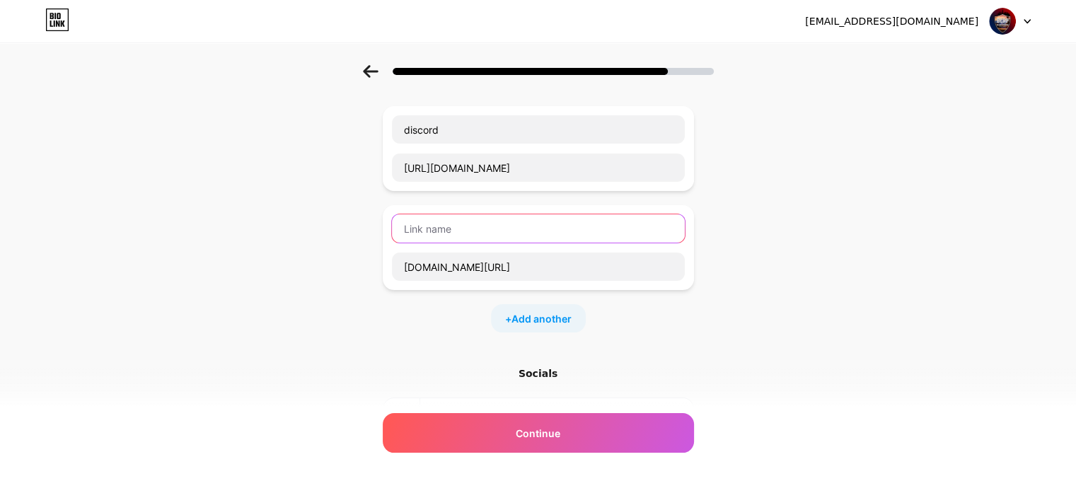
click at [434, 228] on input "text" at bounding box center [538, 228] width 293 height 28
type input "server"
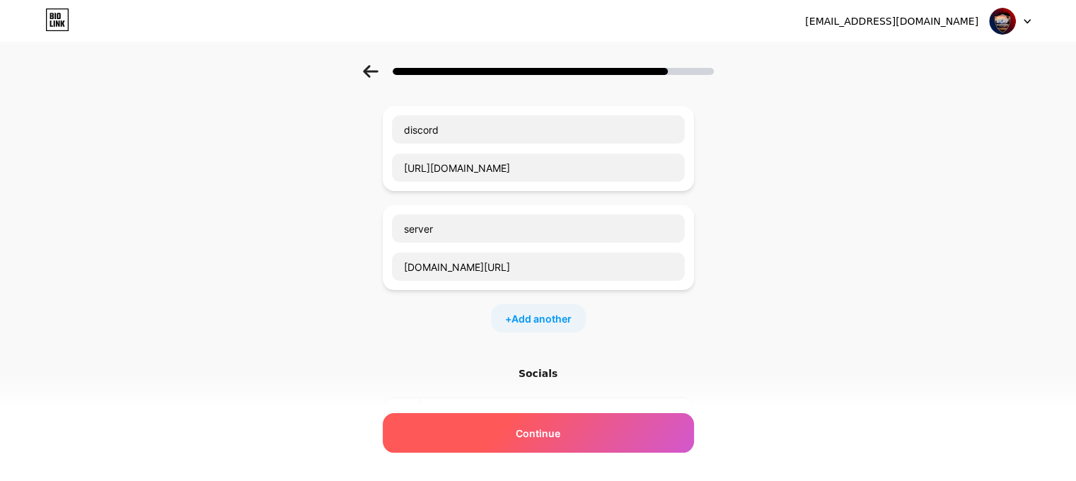
click at [536, 432] on span "Continue" at bounding box center [538, 433] width 45 height 15
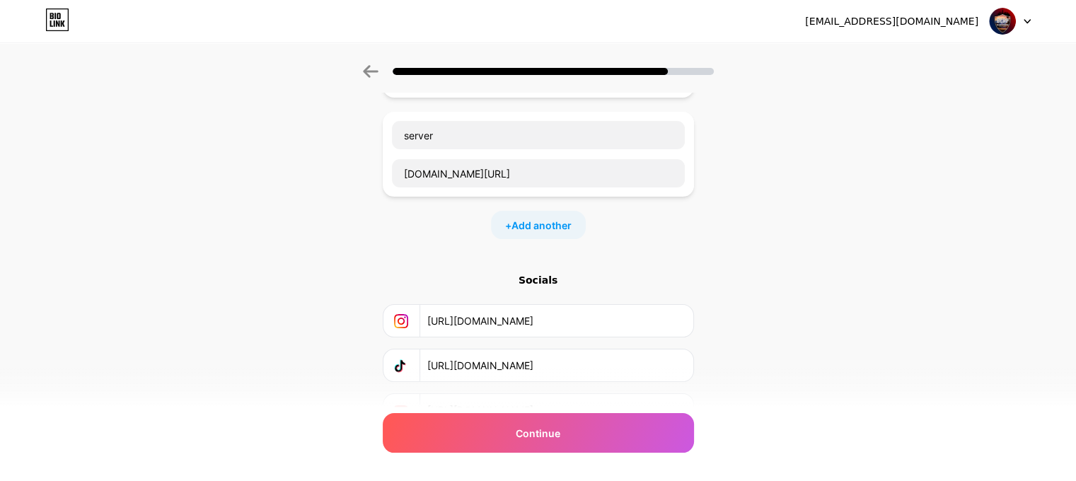
scroll to position [0, 0]
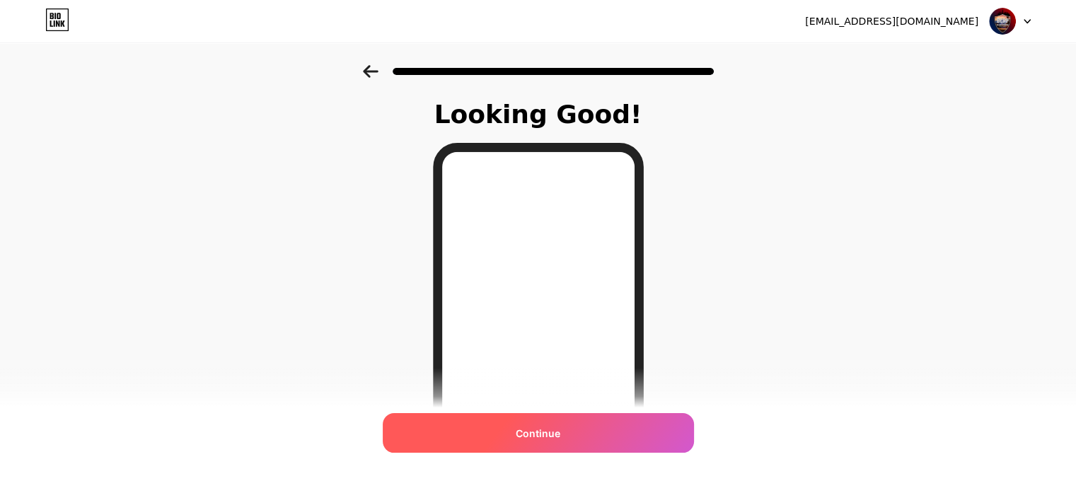
click at [536, 432] on span "Continue" at bounding box center [538, 433] width 45 height 15
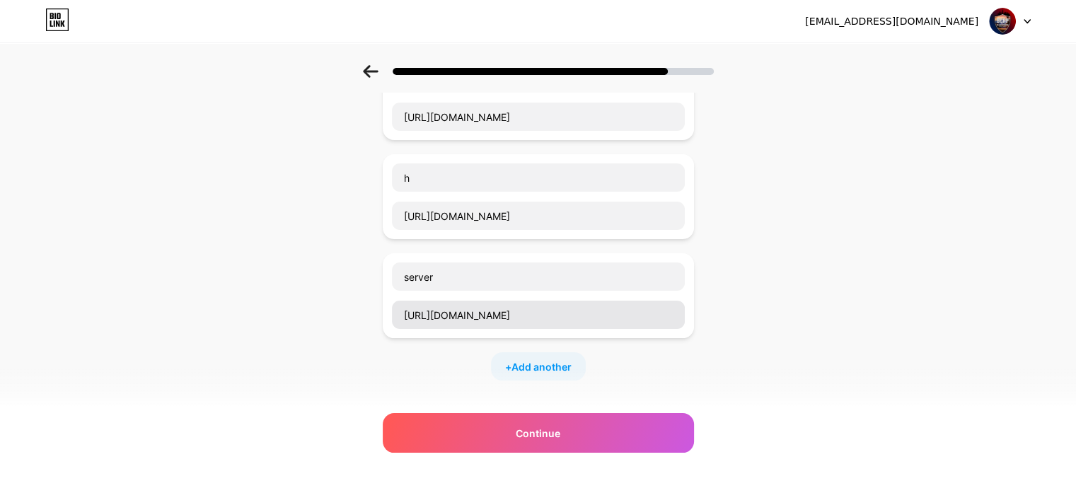
scroll to position [121, 0]
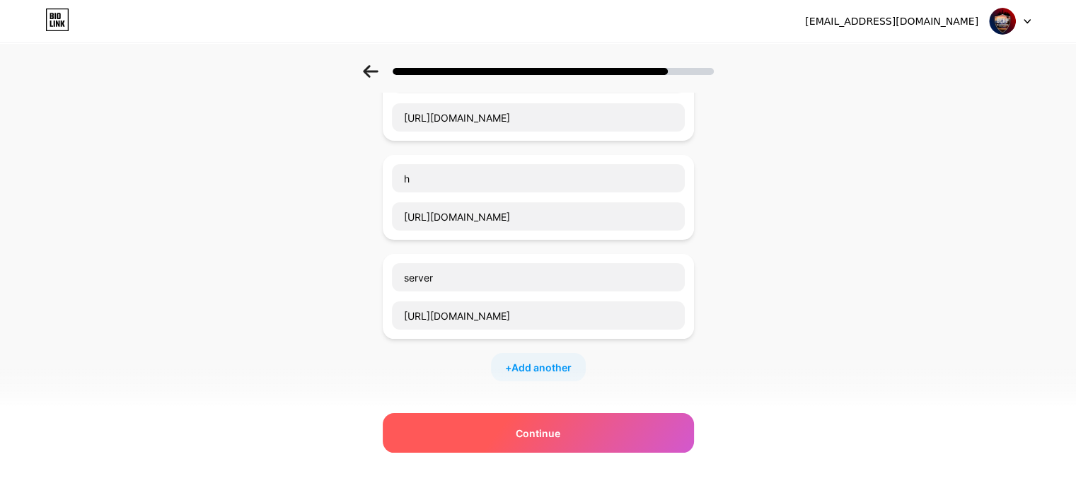
click at [560, 435] on span "Continue" at bounding box center [538, 433] width 45 height 15
click at [558, 446] on div "Continue" at bounding box center [538, 433] width 311 height 40
click at [584, 425] on div "Continue" at bounding box center [538, 433] width 311 height 40
click at [588, 425] on div "Continue" at bounding box center [538, 433] width 311 height 40
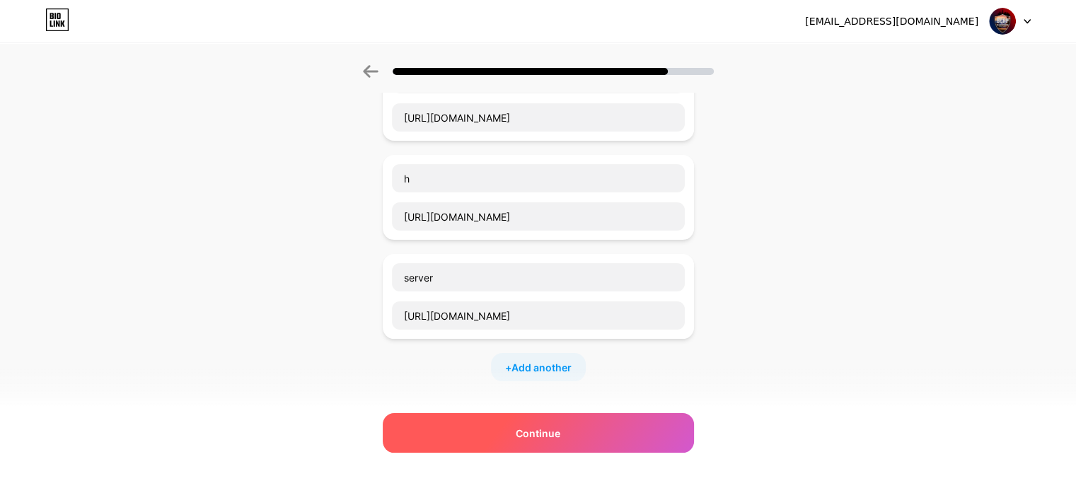
scroll to position [0, 0]
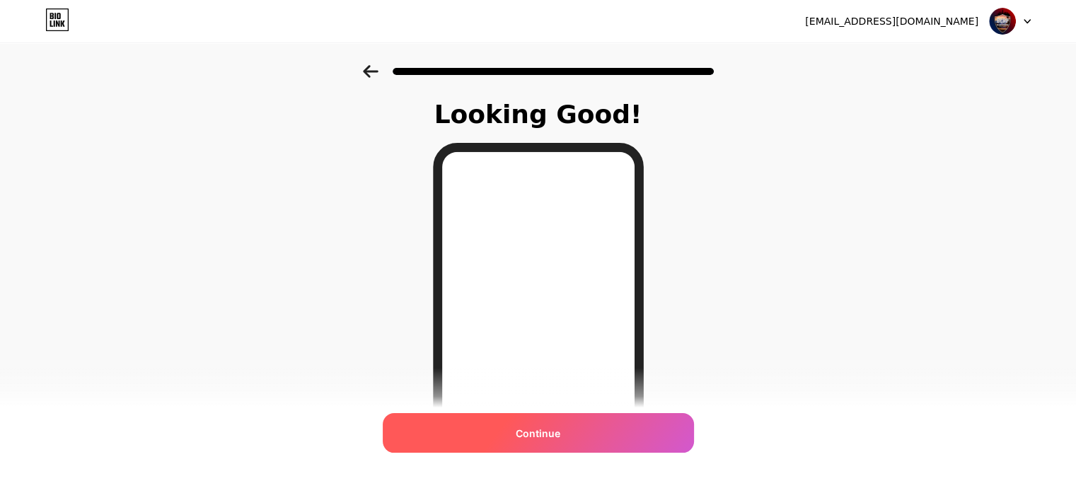
click at [577, 424] on div "Continue" at bounding box center [538, 433] width 311 height 40
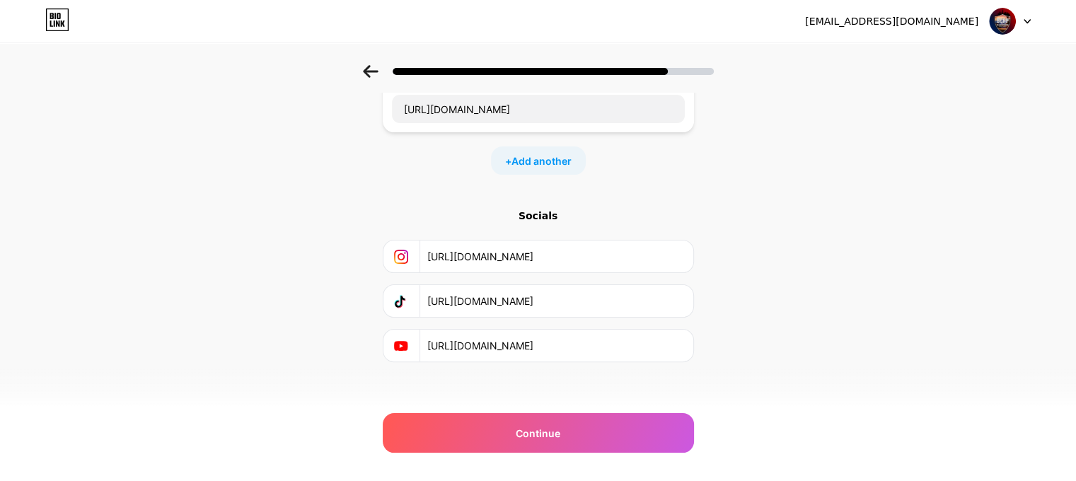
scroll to position [333, 0]
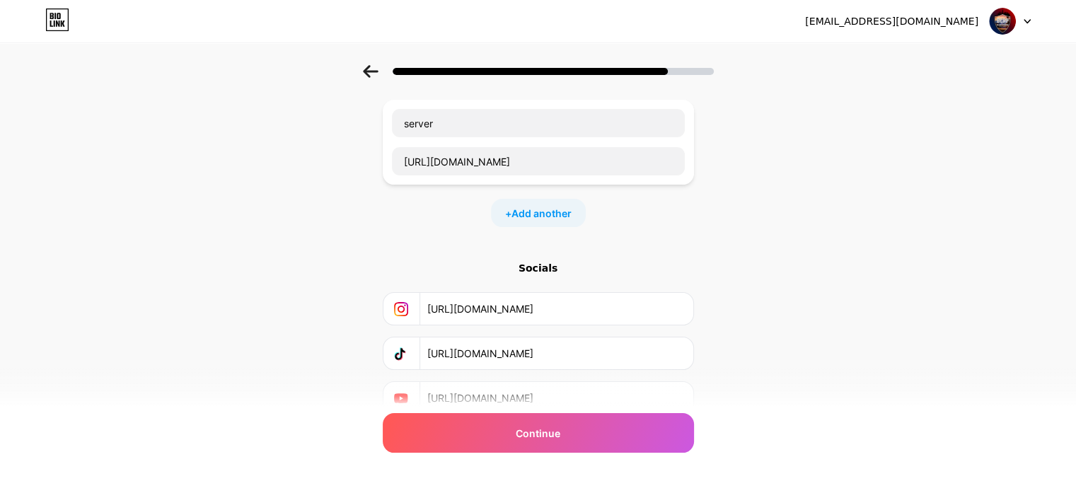
scroll to position [333, 0]
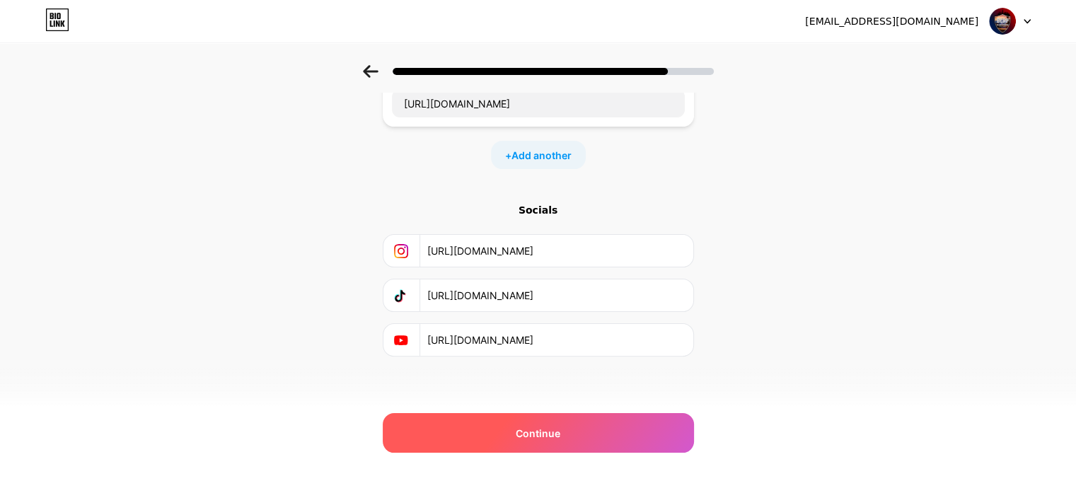
click at [650, 444] on div "Continue" at bounding box center [538, 433] width 311 height 40
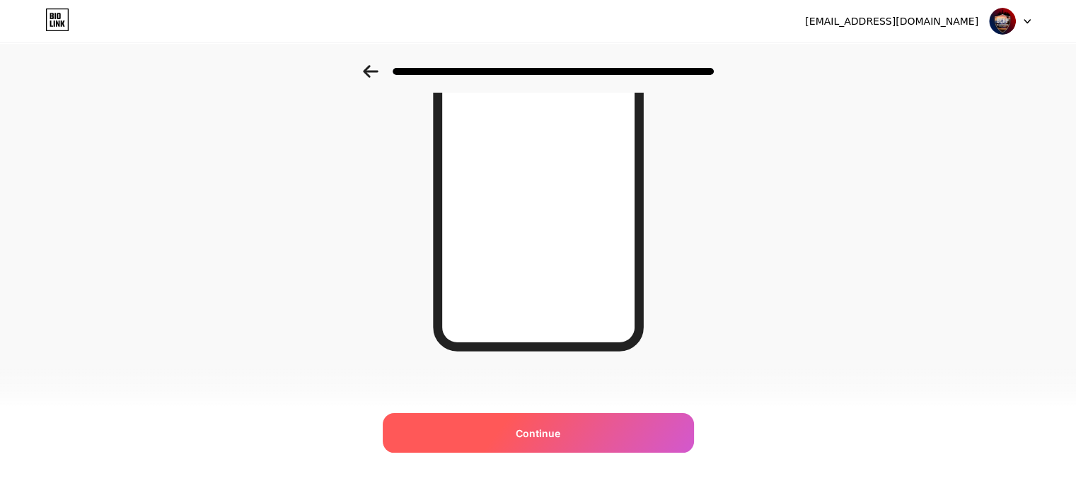
scroll to position [229, 0]
click at [592, 436] on div "Continue" at bounding box center [538, 433] width 311 height 40
click at [595, 438] on div "Continue" at bounding box center [538, 433] width 311 height 40
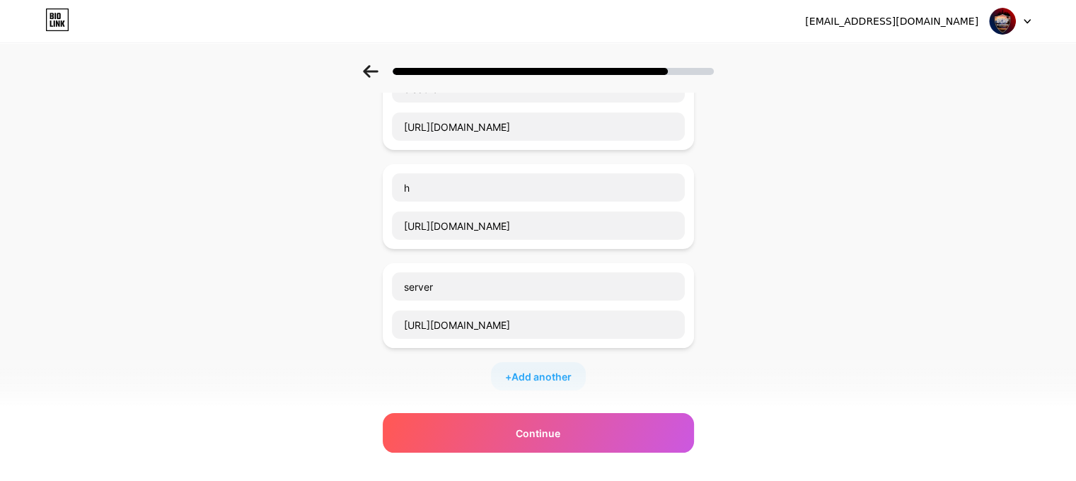
scroll to position [333, 0]
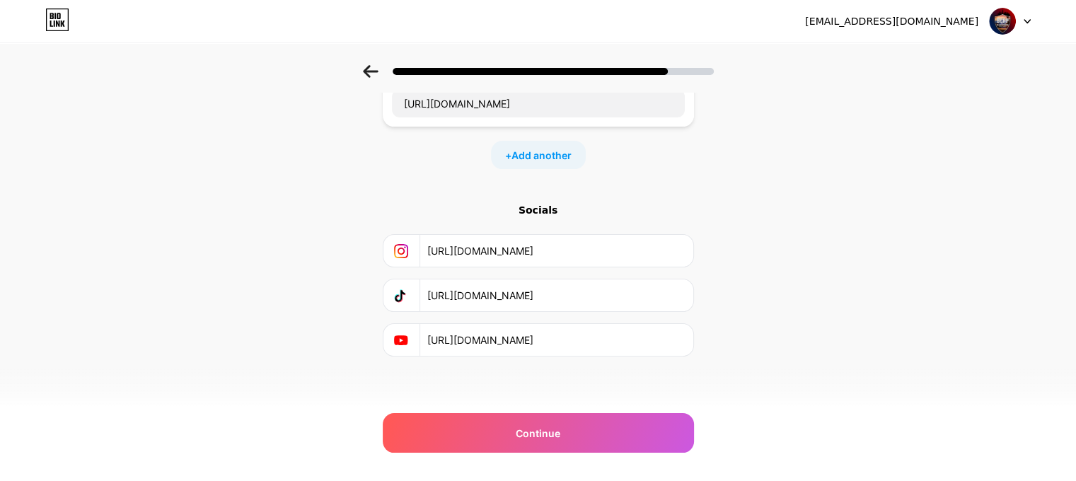
click at [532, 413] on div "Start with a link Add anything you want your followers to see. discord https://…" at bounding box center [538, 97] width 311 height 660
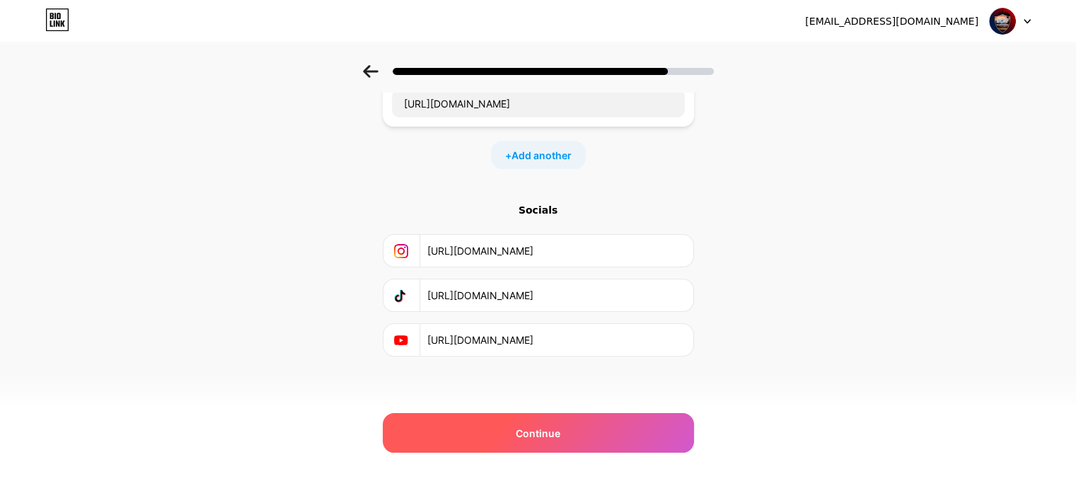
click at [526, 430] on span "Continue" at bounding box center [538, 433] width 45 height 15
click at [587, 430] on div "Continue" at bounding box center [538, 433] width 311 height 40
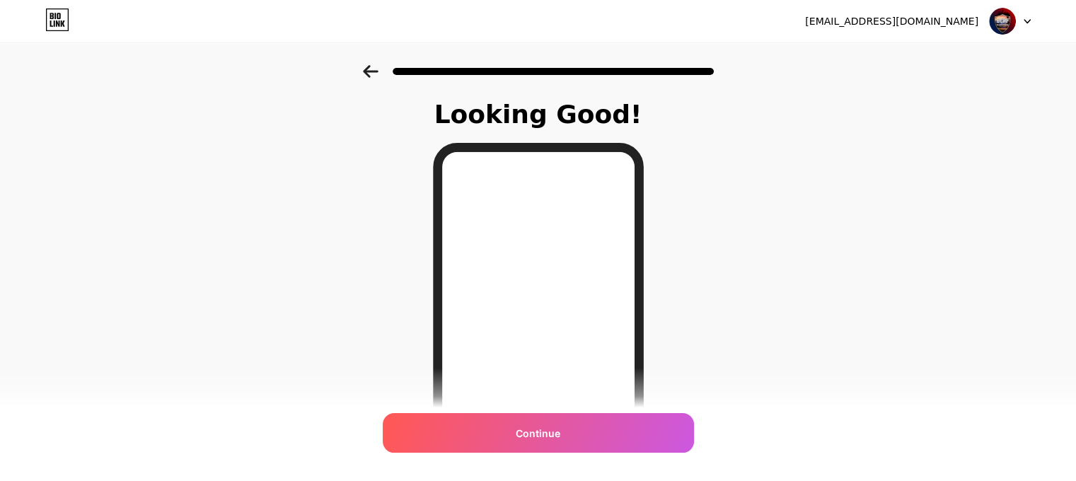
click at [587, 430] on div "Continue" at bounding box center [538, 433] width 311 height 40
click at [587, 430] on div "bcrpfivem@aol.com Logout Link Copied Looking Good! Continue" at bounding box center [538, 355] width 1076 height 711
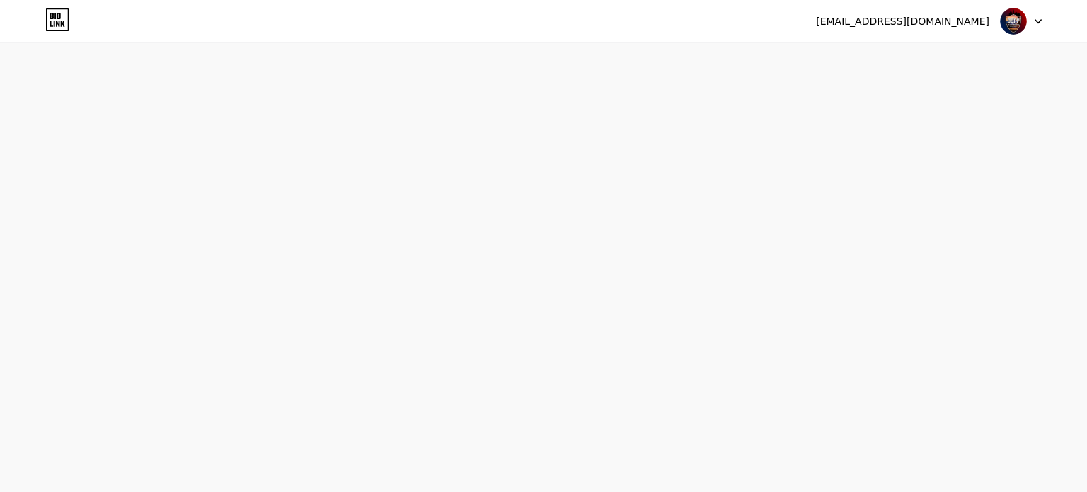
click at [587, 430] on div "bcrpfivem@aol.com Logout Link Copied Start your 7 day free trial Cancel anytime…" at bounding box center [543, 246] width 1087 height 492
click at [587, 429] on div "bcrpfivem@aol.com Logout Link Copied Start your 7 day free trial Cancel anytime…" at bounding box center [543, 246] width 1087 height 492
click at [586, 429] on div "bcrpfivem@aol.com Logout Link Copied Start your 7 day free trial Cancel anytime…" at bounding box center [543, 246] width 1087 height 492
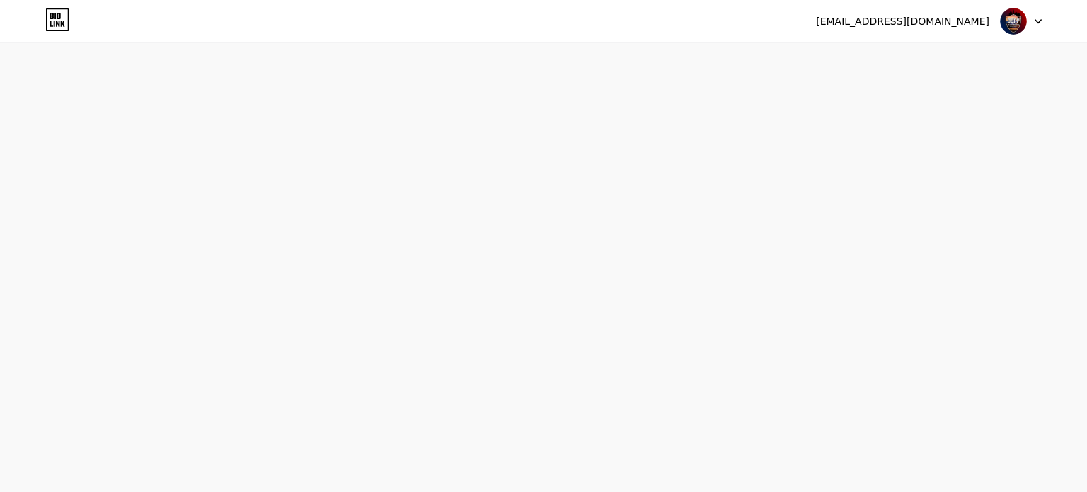
drag, startPoint x: 586, startPoint y: 429, endPoint x: 728, endPoint y: 199, distance: 270.4
drag, startPoint x: 759, startPoint y: 175, endPoint x: 940, endPoint y: 162, distance: 181.6
click at [811, 0] on html at bounding box center [543, 0] width 1087 height 0
drag, startPoint x: 940, startPoint y: 162, endPoint x: 972, endPoint y: 129, distance: 46.0
click at [972, 0] on html at bounding box center [543, 0] width 1087 height 0
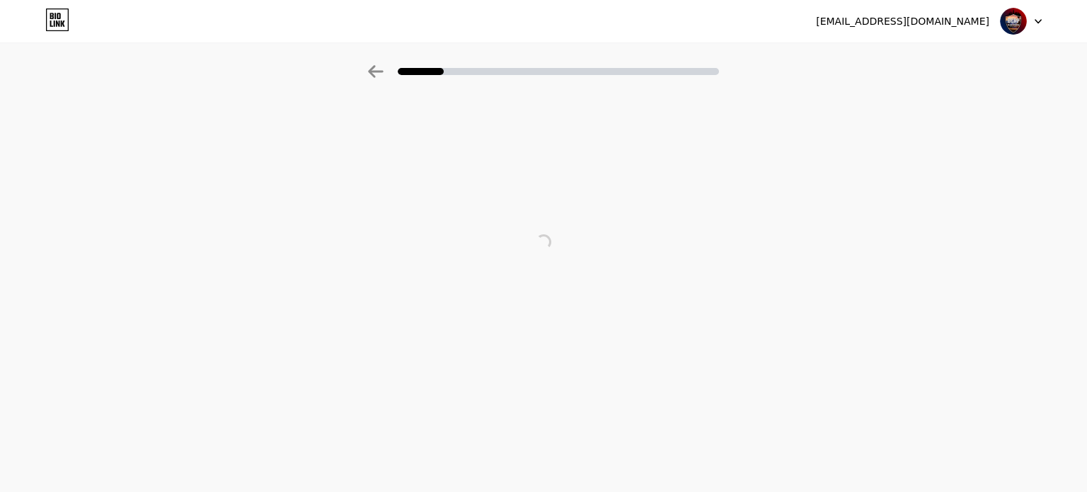
drag, startPoint x: 989, startPoint y: 101, endPoint x: 998, endPoint y: 96, distance: 10.2
click at [992, 100] on div at bounding box center [543, 241] width 1087 height 283
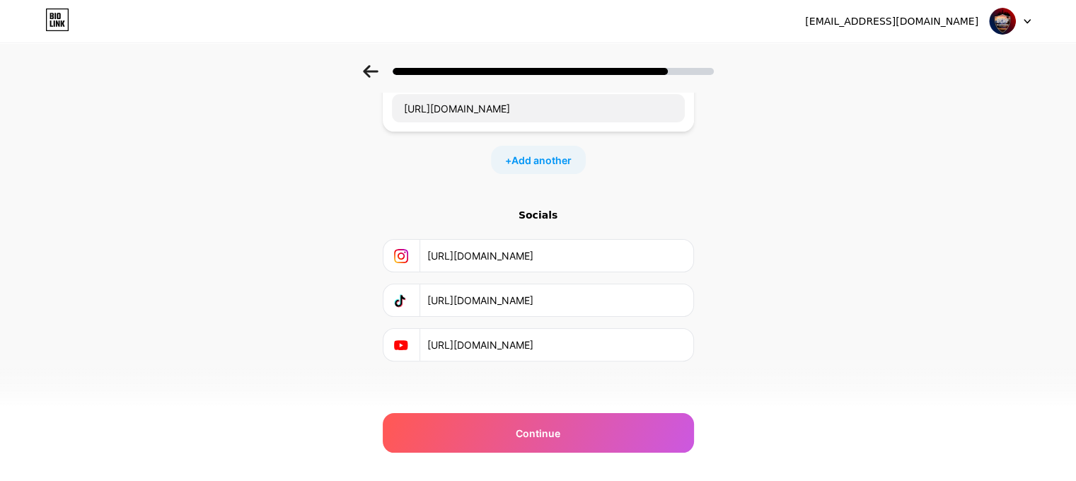
scroll to position [333, 0]
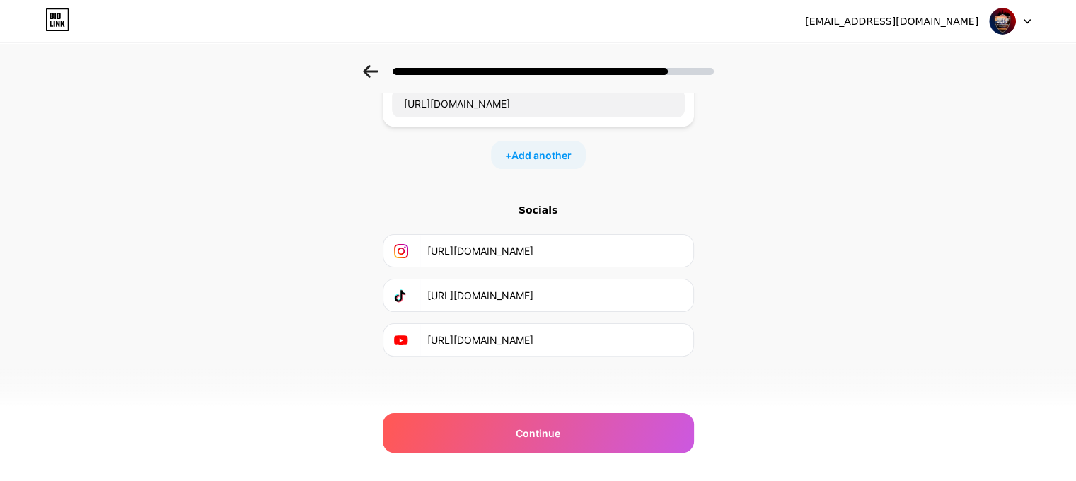
click at [57, 23] on div "bcrpfivem@aol.com Logout" at bounding box center [538, 20] width 1076 height 25
click at [57, 23] on icon at bounding box center [58, 24] width 4 height 6
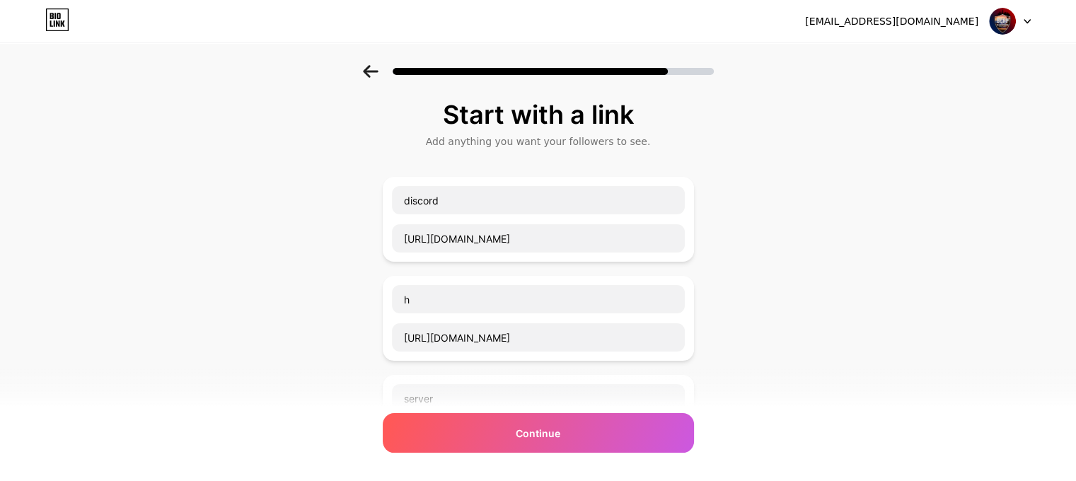
click at [52, 33] on link at bounding box center [57, 20] width 24 height 25
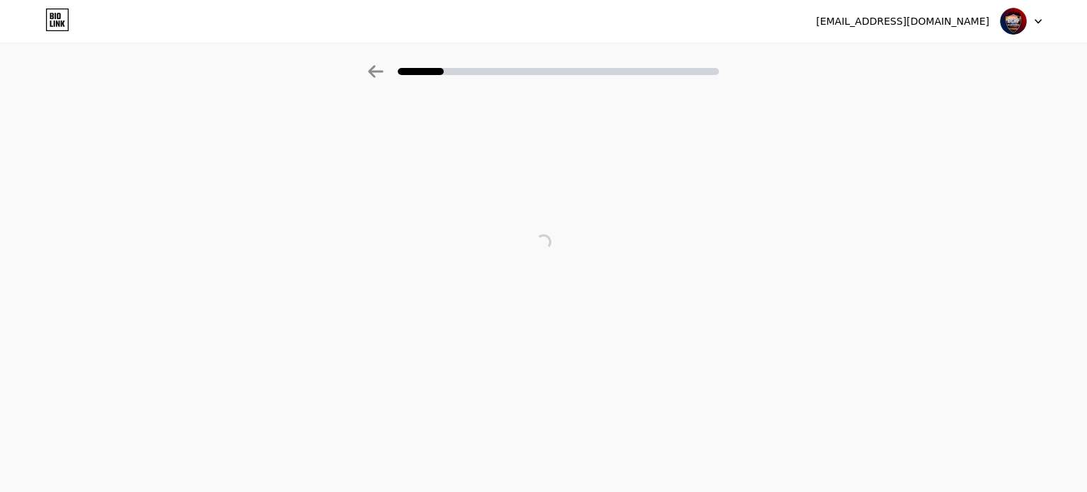
click at [59, 23] on icon at bounding box center [58, 24] width 4 height 6
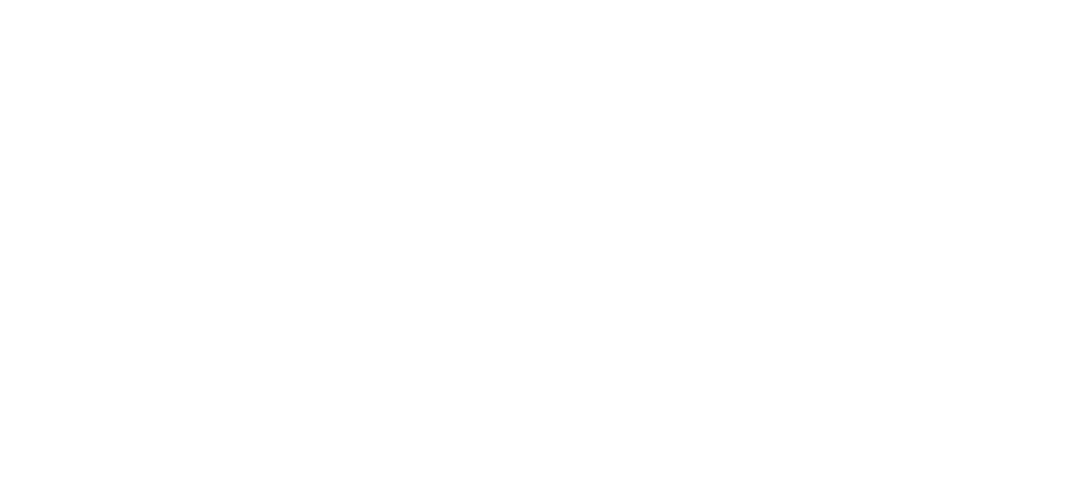
click at [59, 0] on html at bounding box center [543, 0] width 1087 height 0
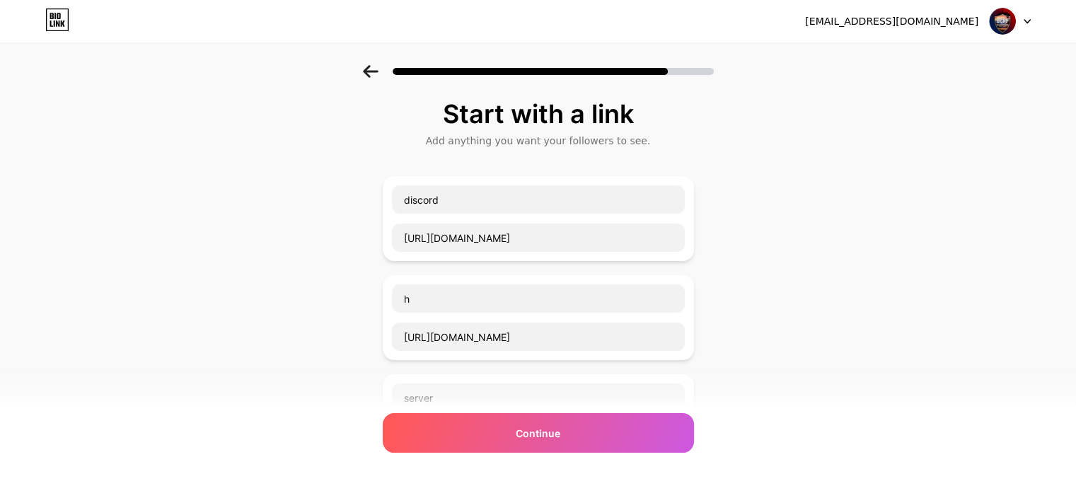
scroll to position [333, 0]
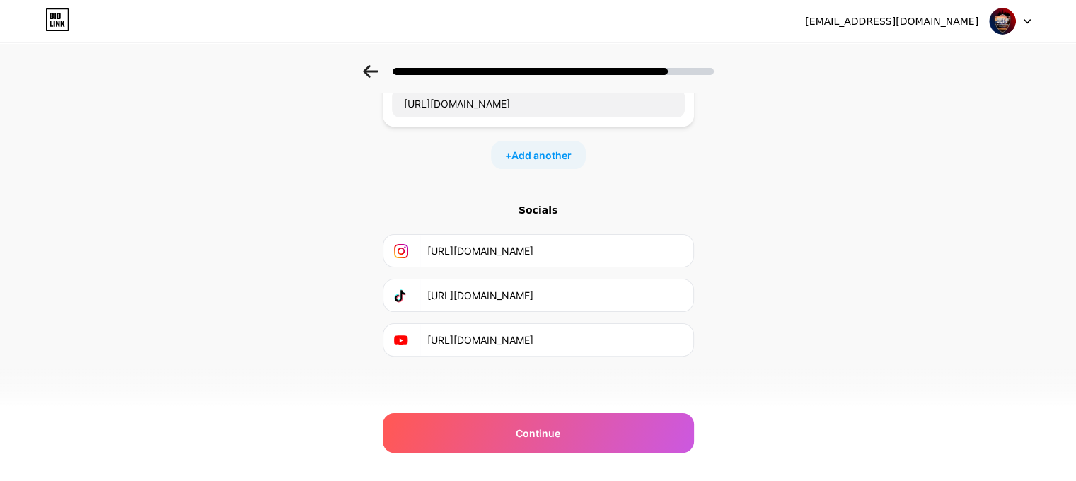
drag, startPoint x: 668, startPoint y: 70, endPoint x: 733, endPoint y: 80, distance: 65.8
click at [761, 74] on div at bounding box center [538, 67] width 1076 height 50
click at [369, 71] on icon at bounding box center [370, 71] width 15 height 13
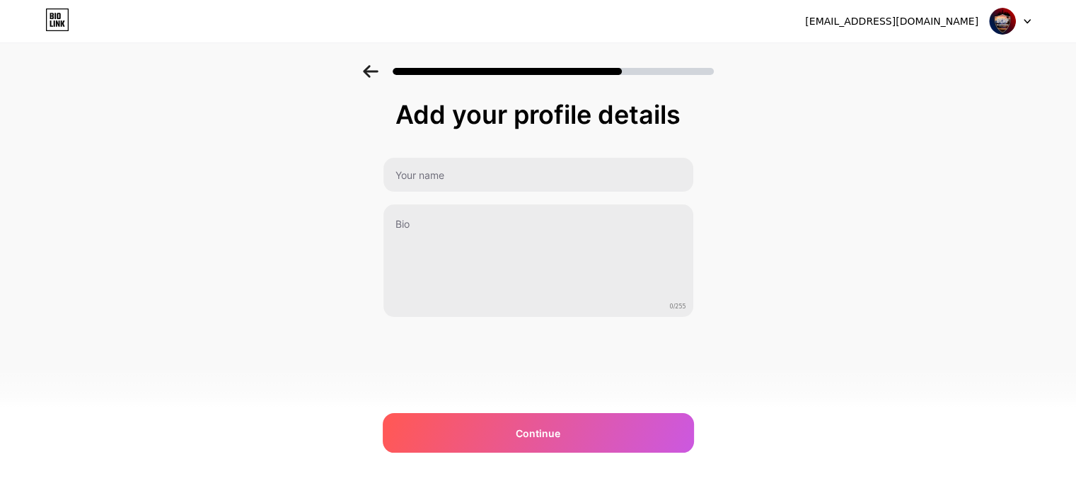
scroll to position [0, 0]
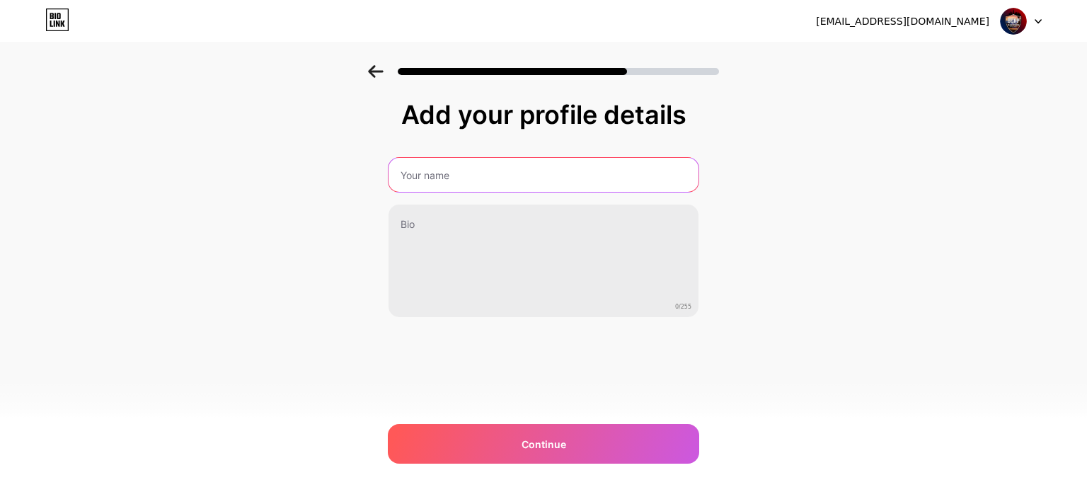
click at [454, 172] on input "text" at bounding box center [543, 175] width 310 height 34
type input "BCRP | Blaine County RP"
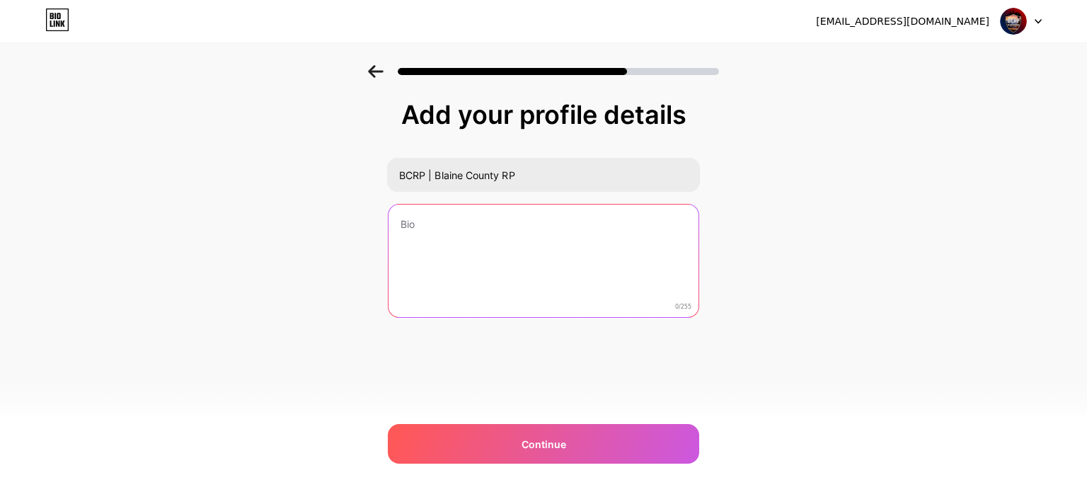
click at [499, 227] on textarea at bounding box center [543, 261] width 310 height 114
click at [460, 248] on textarea at bounding box center [543, 261] width 313 height 115
paste textarea "Welcome to Blaine County Role-Play! Step into a fully immersive world with cust…"
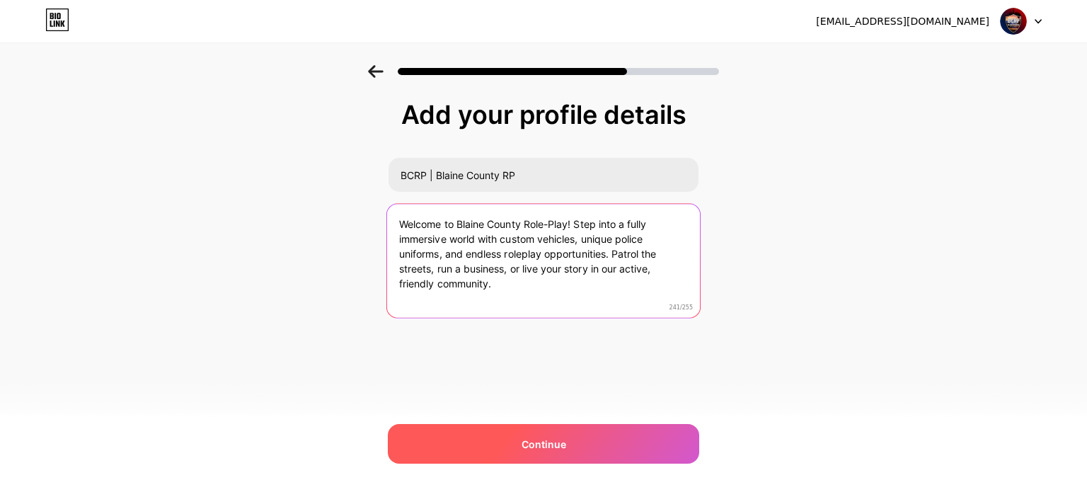
type textarea "Welcome to Blaine County Role-Play! Step into a fully immersive world with cust…"
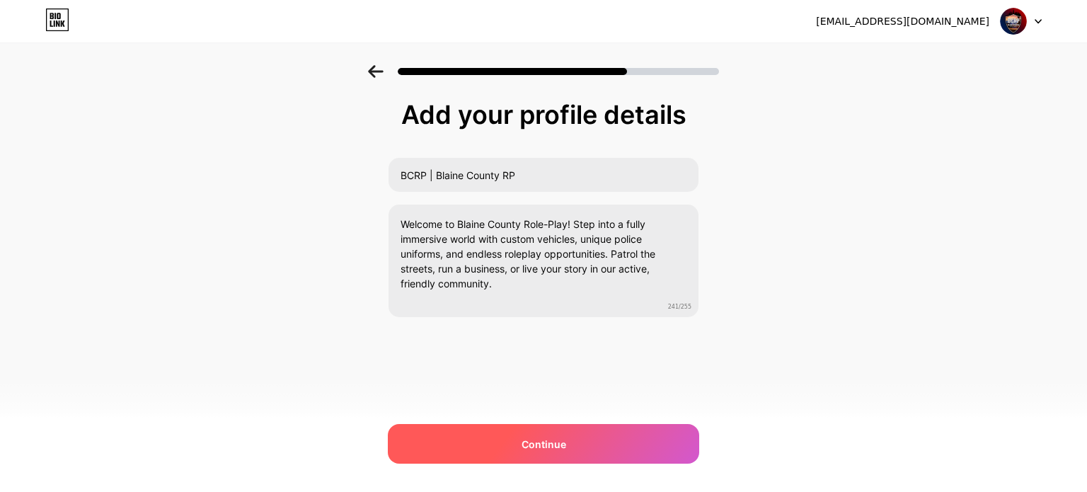
click at [555, 449] on span "Continue" at bounding box center [543, 444] width 45 height 15
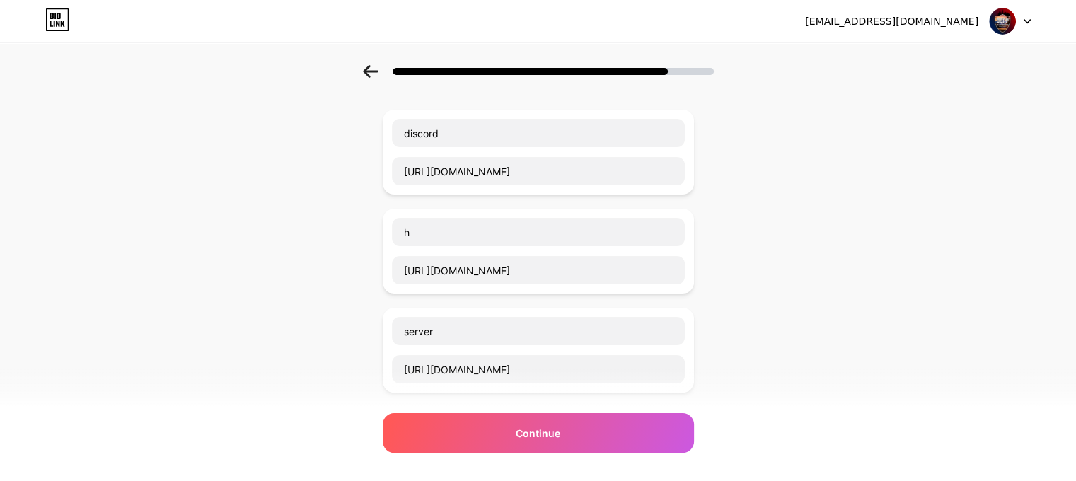
scroll to position [71, 0]
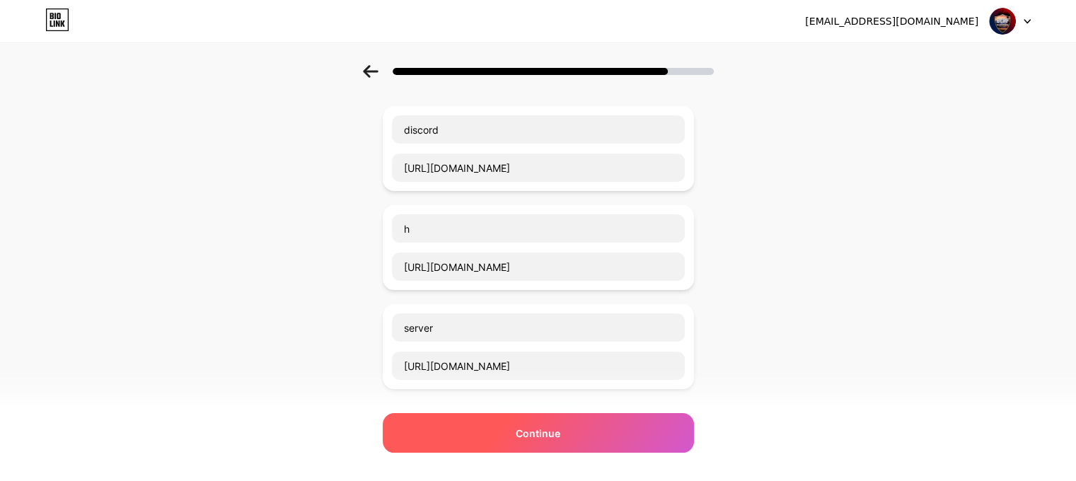
click at [543, 420] on div "Continue" at bounding box center [538, 433] width 311 height 40
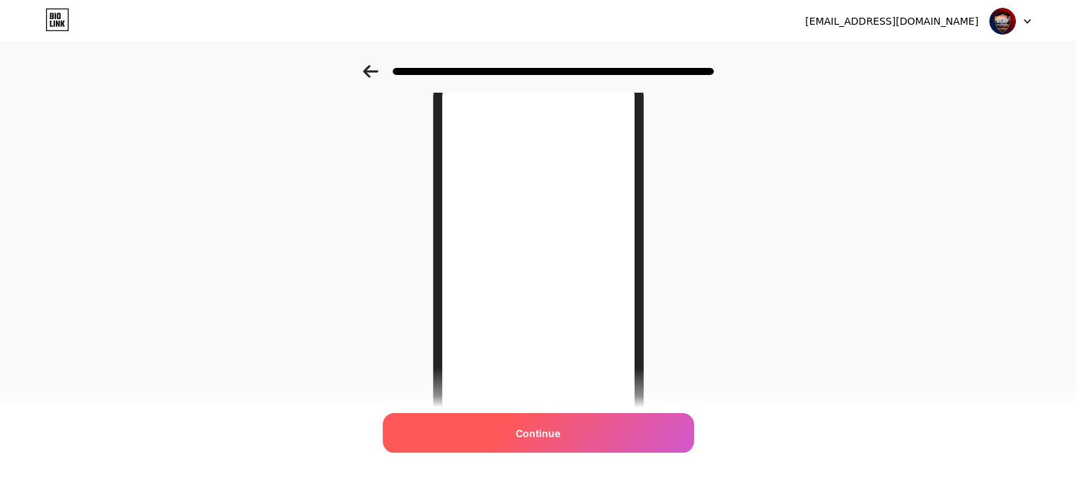
click at [589, 446] on div "Continue" at bounding box center [538, 433] width 311 height 40
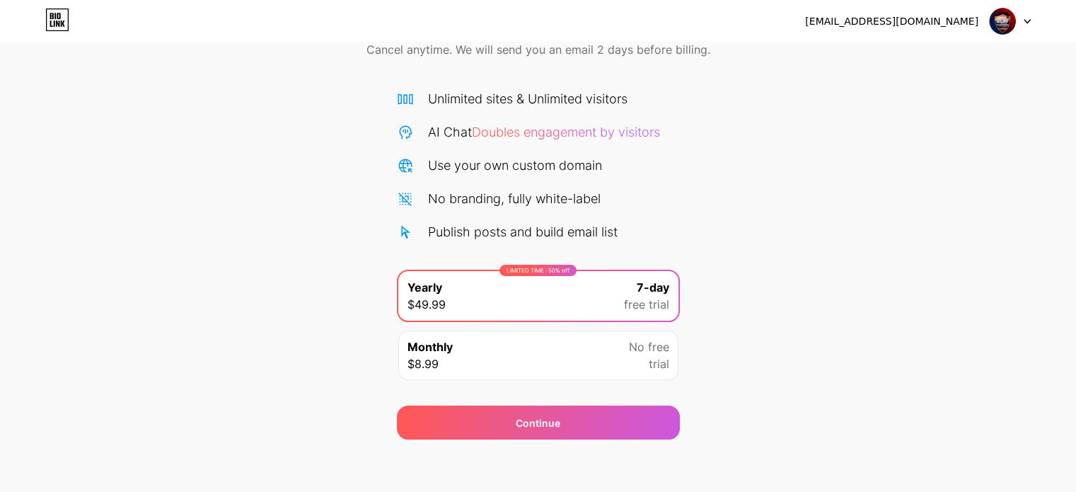
scroll to position [76, 0]
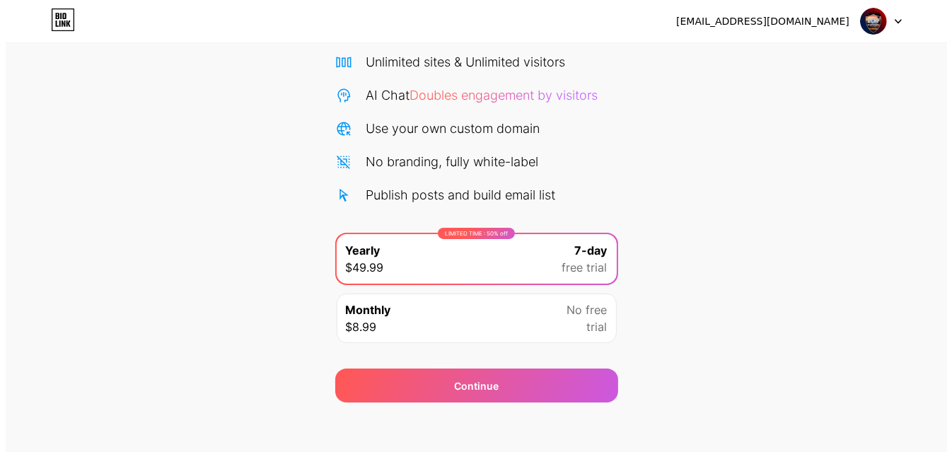
scroll to position [116, 0]
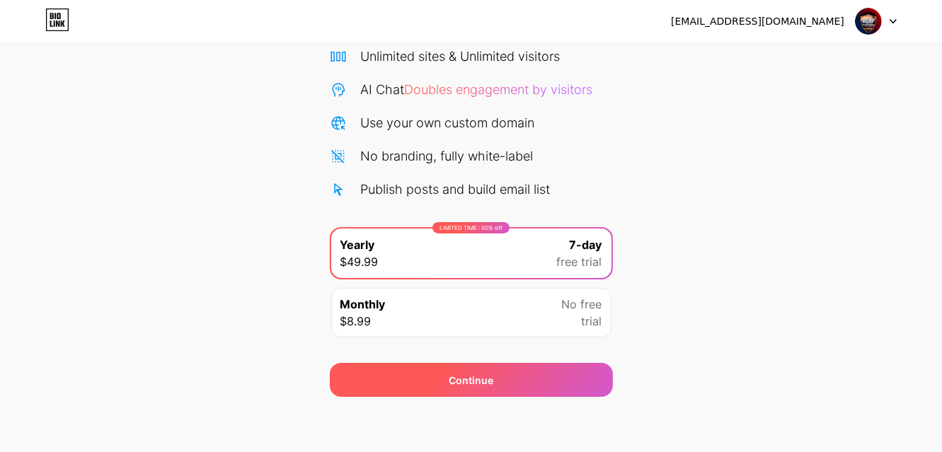
click at [382, 371] on div "Continue" at bounding box center [471, 380] width 283 height 34
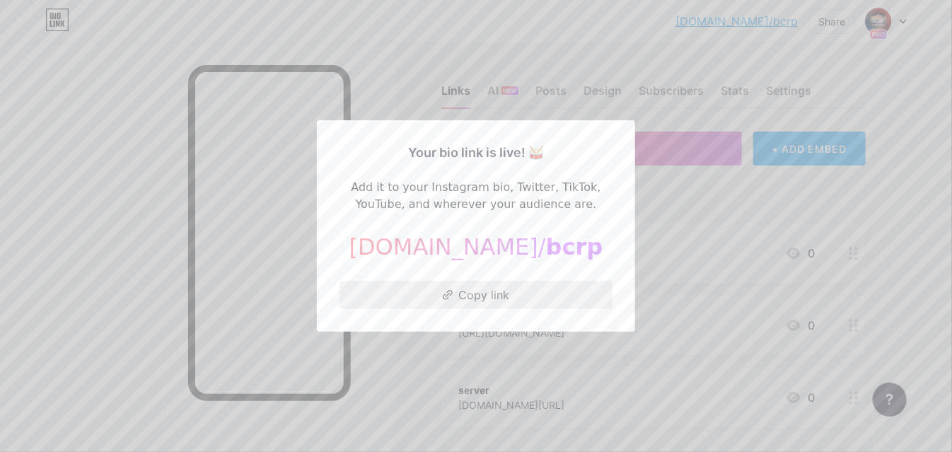
click at [478, 298] on button "Copy link" at bounding box center [476, 295] width 273 height 28
click at [742, 93] on div at bounding box center [476, 226] width 952 height 452
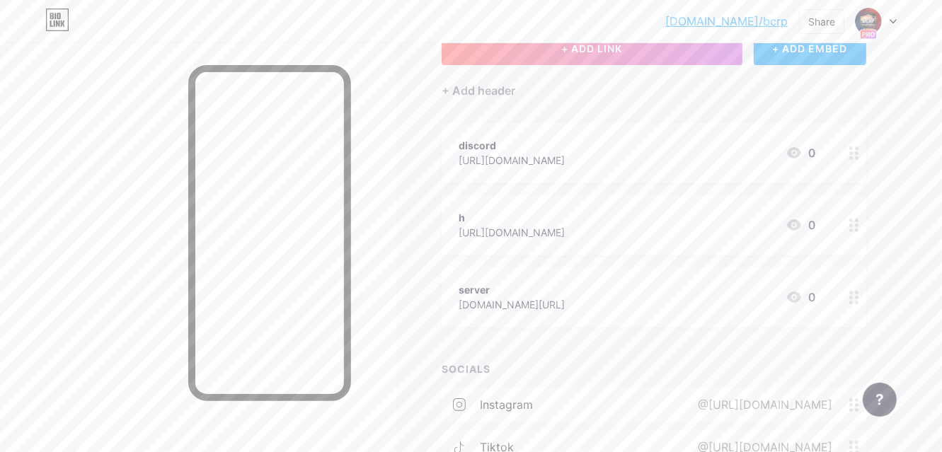
scroll to position [142, 0]
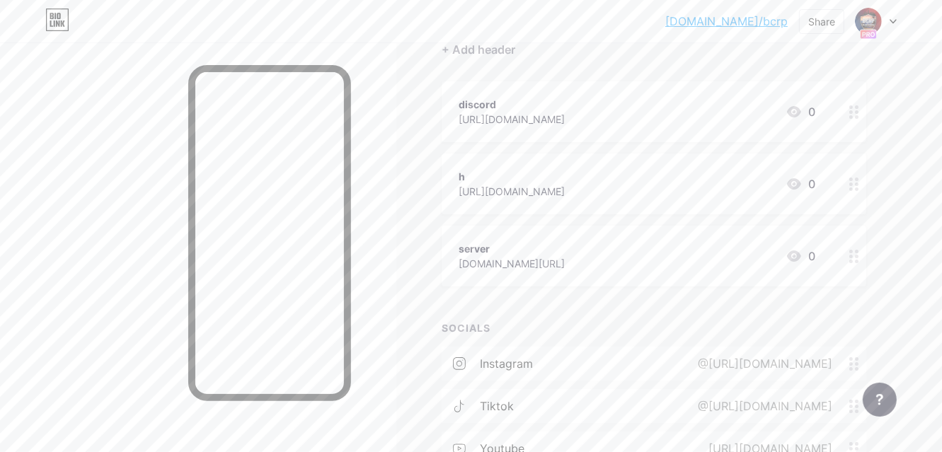
click at [861, 186] on div at bounding box center [854, 184] width 24 height 61
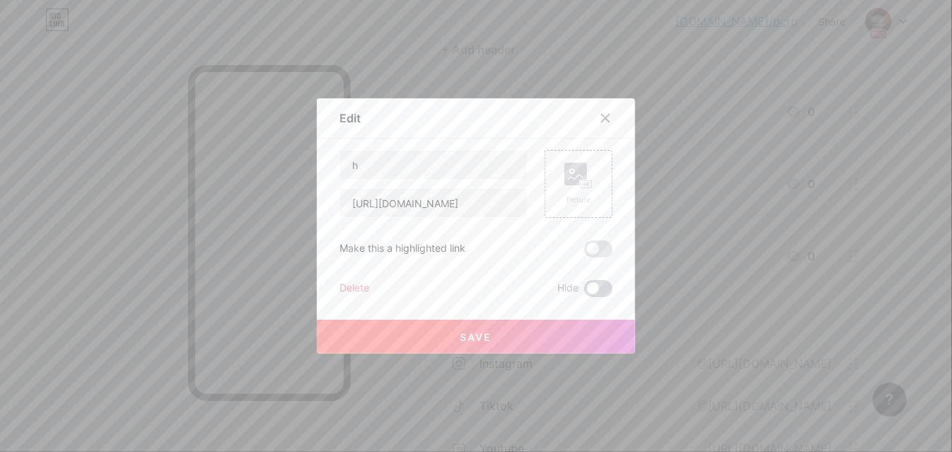
click at [588, 288] on span at bounding box center [598, 288] width 28 height 17
click at [584, 292] on input "checkbox" at bounding box center [584, 292] width 0 height 0
click at [362, 294] on div "Delete" at bounding box center [355, 288] width 30 height 17
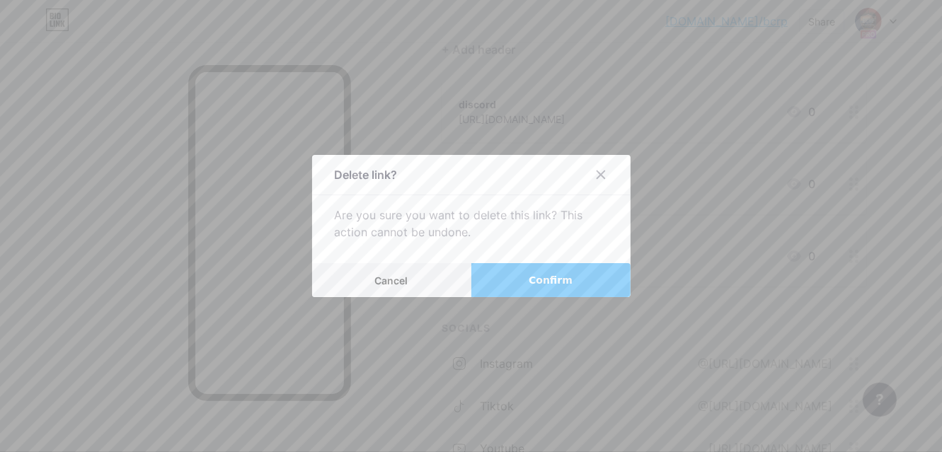
click at [507, 280] on button "Confirm" at bounding box center [550, 280] width 159 height 34
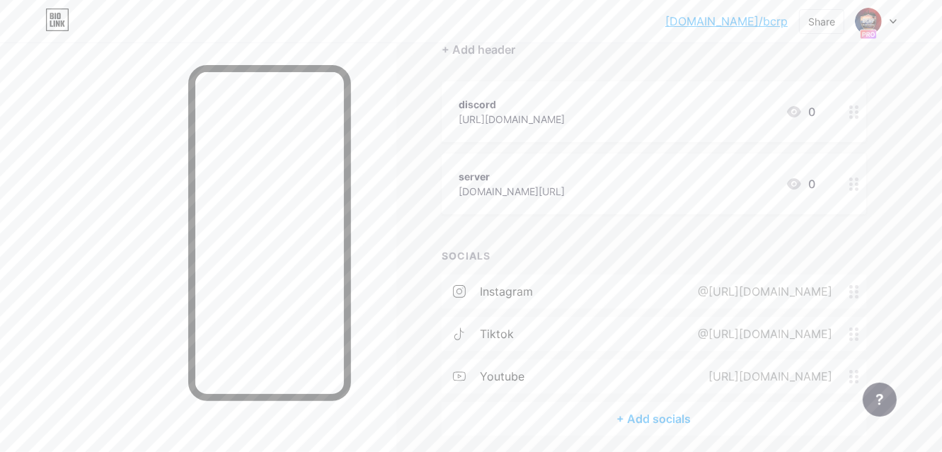
click at [498, 175] on div "server" at bounding box center [512, 176] width 106 height 15
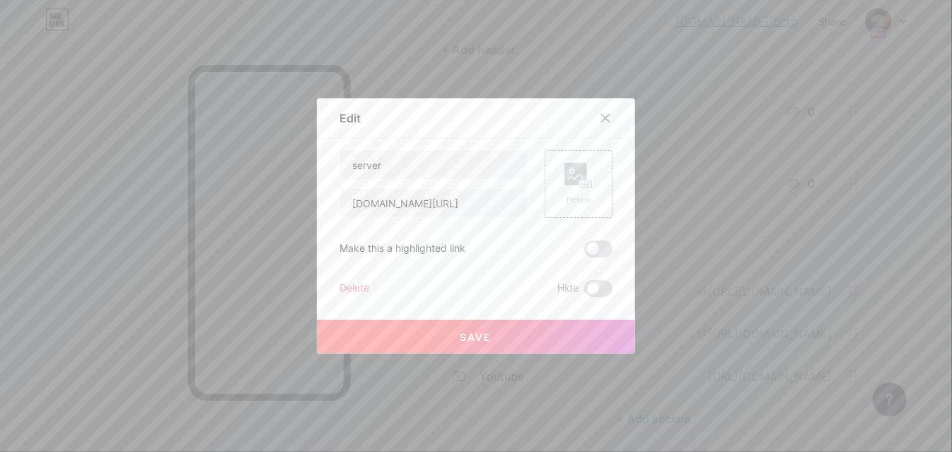
click at [444, 179] on div "server" at bounding box center [434, 165] width 188 height 30
click at [422, 174] on input "server" at bounding box center [433, 165] width 187 height 28
click at [357, 166] on input "server" at bounding box center [433, 165] width 187 height 28
type input "Server Connect"
click at [594, 251] on span at bounding box center [598, 249] width 28 height 17
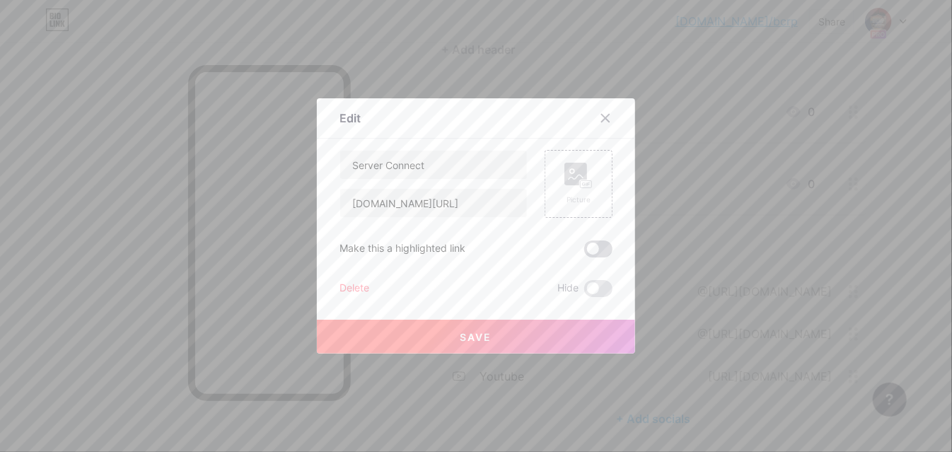
click at [584, 253] on input "checkbox" at bounding box center [584, 253] width 0 height 0
click at [558, 340] on button "Save" at bounding box center [476, 337] width 318 height 34
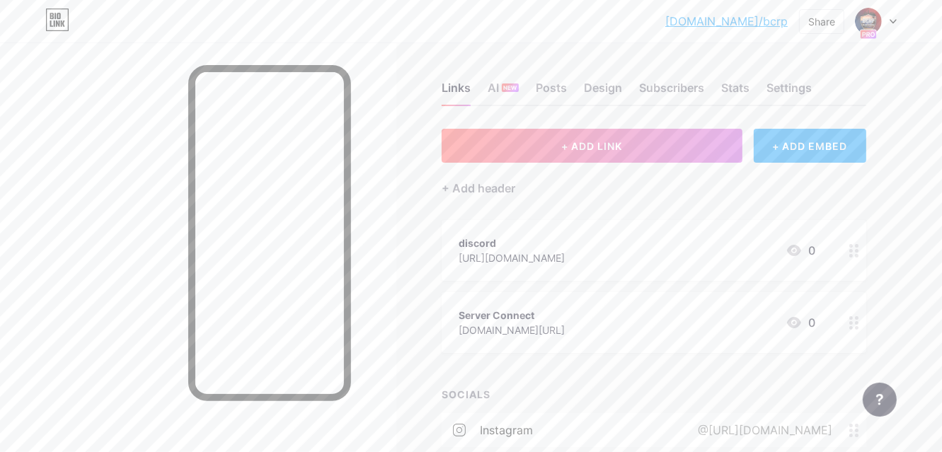
scroll to position [0, 0]
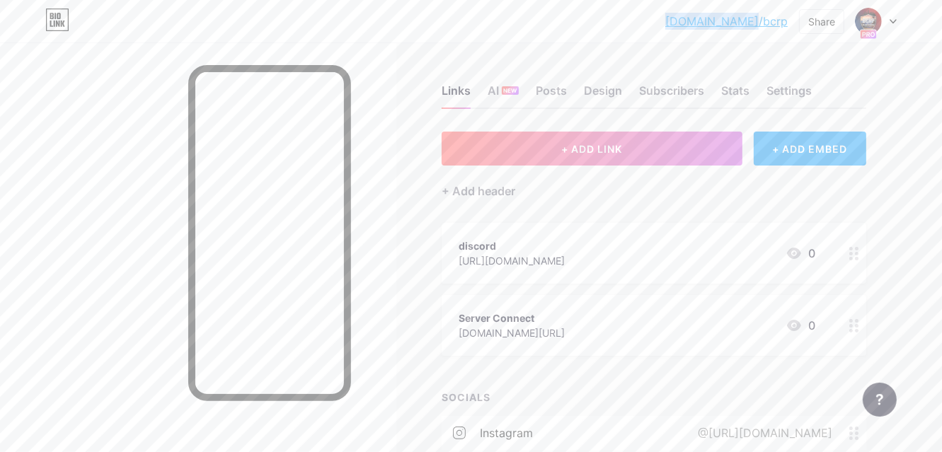
drag, startPoint x: 789, startPoint y: 22, endPoint x: 701, endPoint y: 11, distance: 89.2
click at [701, 11] on div "[DOMAIN_NAME]/bcrp [DOMAIN_NAME]/bcrp Share Switch accounts BCRP | Blaine Count…" at bounding box center [471, 20] width 942 height 25
copy link "[DOMAIN_NAME]/bcrp"
